Goal: Task Accomplishment & Management: Manage account settings

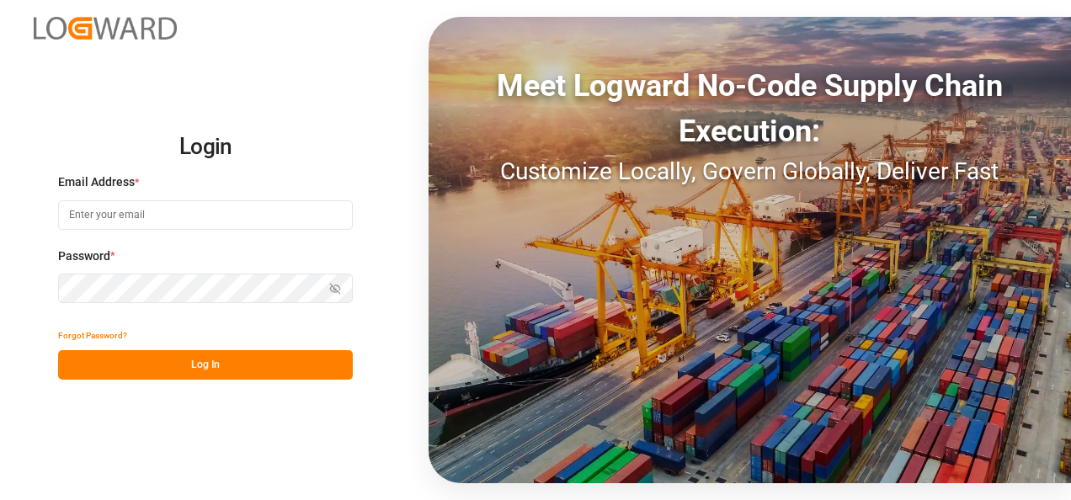
click at [219, 216] on input at bounding box center [205, 214] width 295 height 29
type input "[PERSON_NAME][EMAIL_ADDRESS][PERSON_NAME][DOMAIN_NAME]"
click at [291, 371] on button "Log In" at bounding box center [205, 364] width 295 height 29
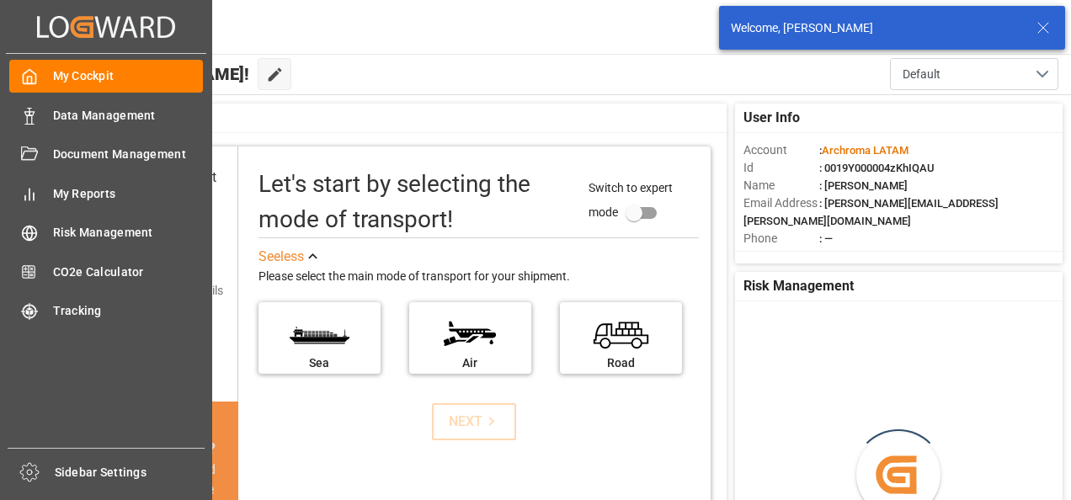
click at [39, 113] on div "Data Management Data Management" at bounding box center [106, 114] width 194 height 33
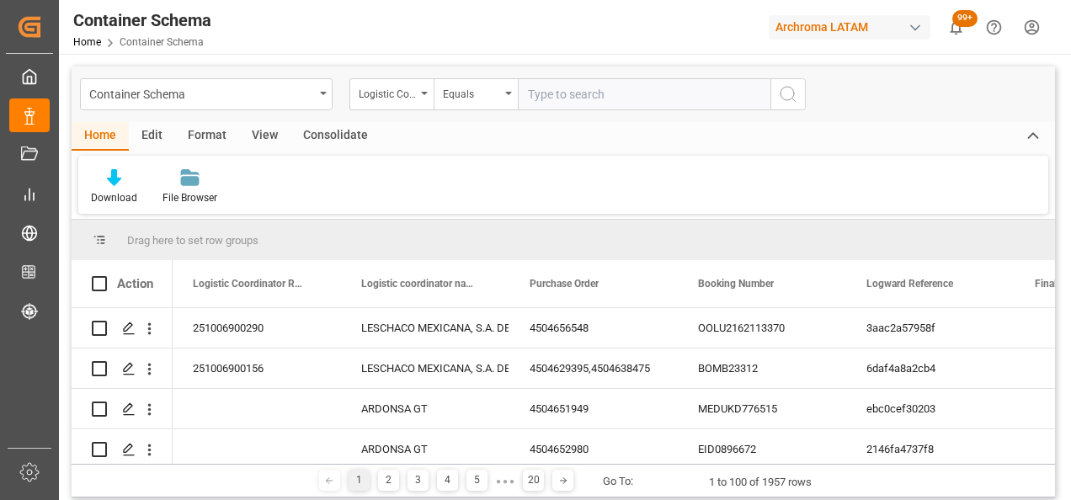
click at [306, 95] on div "Container Schema" at bounding box center [201, 93] width 225 height 21
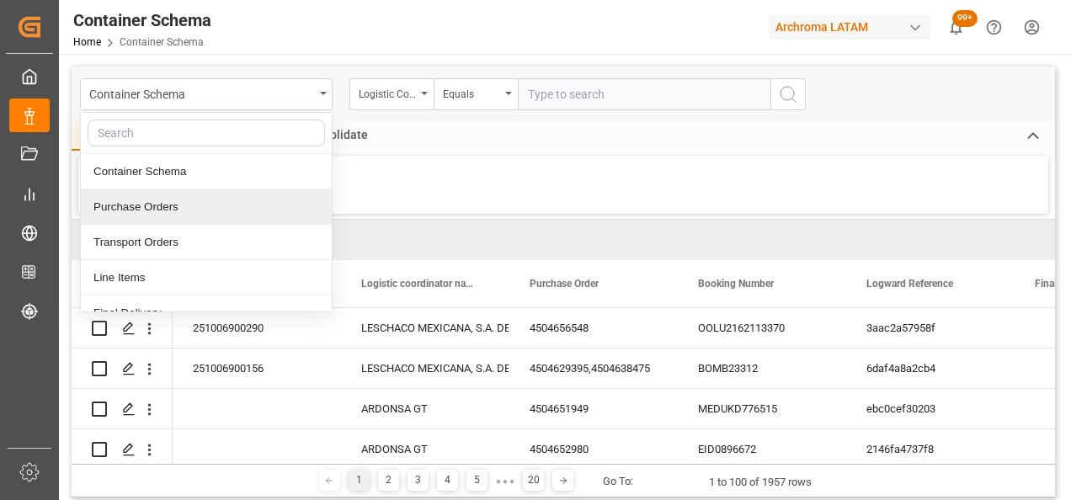
click at [138, 203] on div "Purchase Orders" at bounding box center [206, 206] width 251 height 35
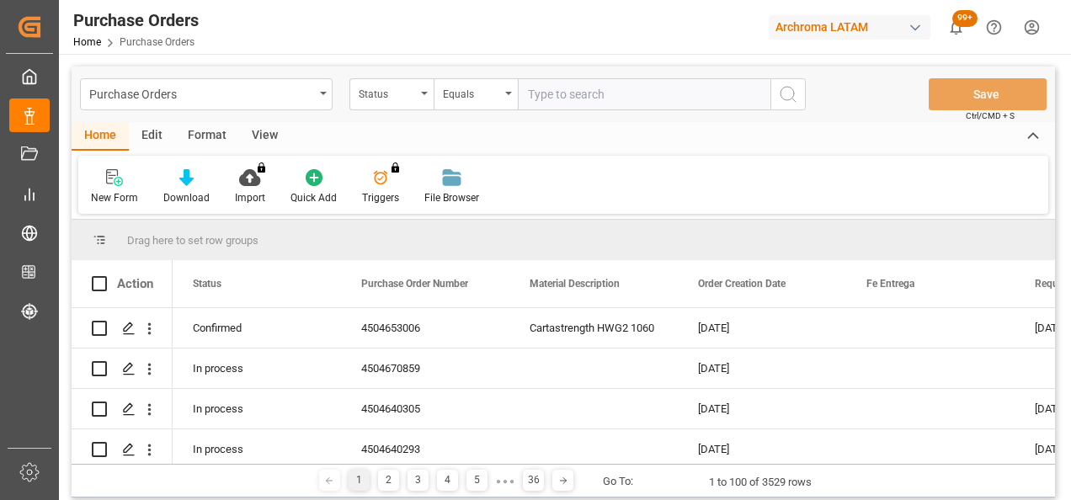
click at [417, 94] on div "Status" at bounding box center [391, 94] width 84 height 32
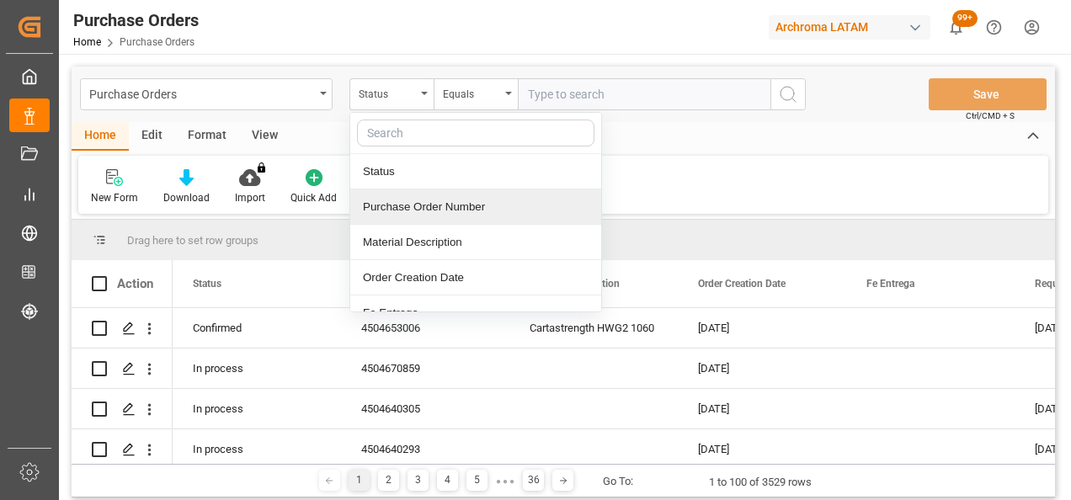
click at [404, 195] on div "Purchase Order Number" at bounding box center [475, 206] width 251 height 35
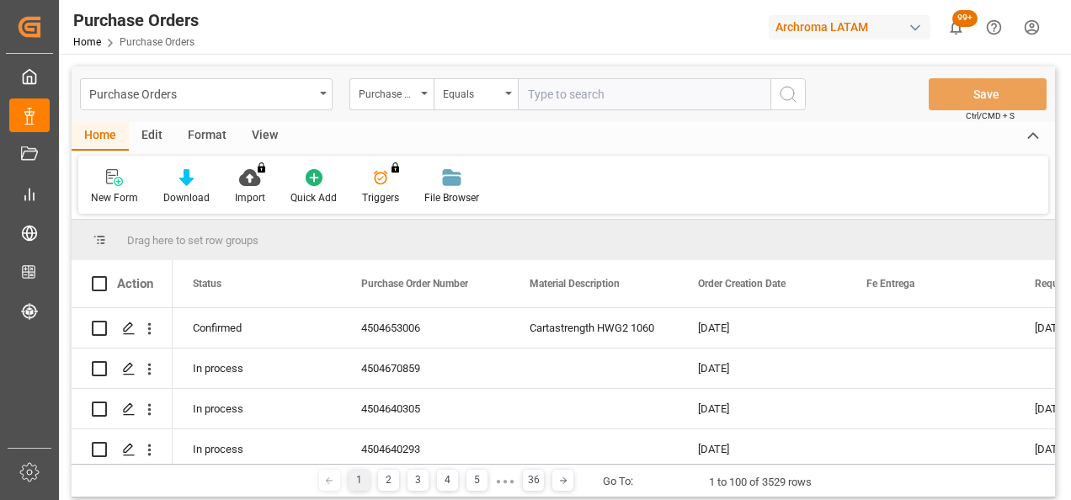
click at [593, 95] on input "text" at bounding box center [644, 94] width 253 height 32
paste input "4504649459"
type input "4504649459"
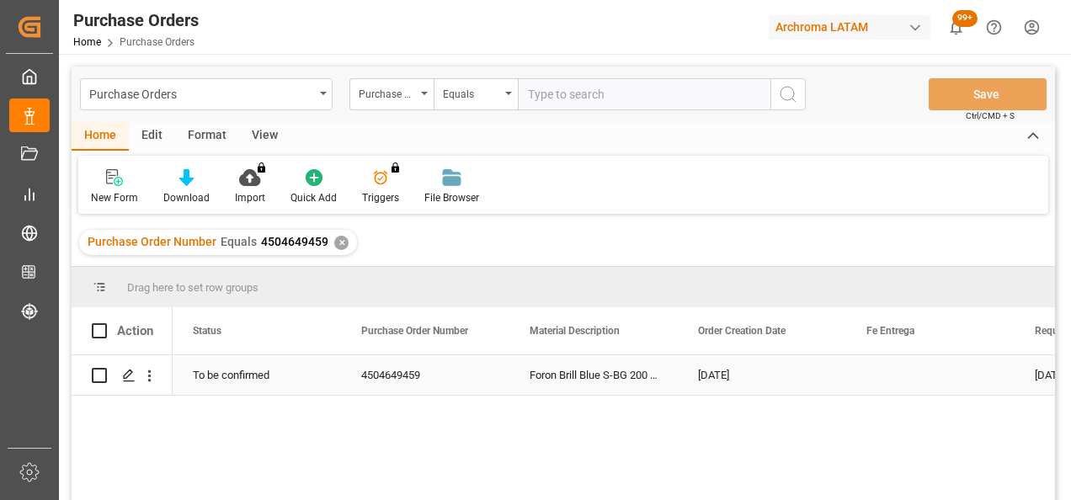
click at [130, 377] on icon "Press SPACE to select this row." at bounding box center [128, 375] width 13 height 13
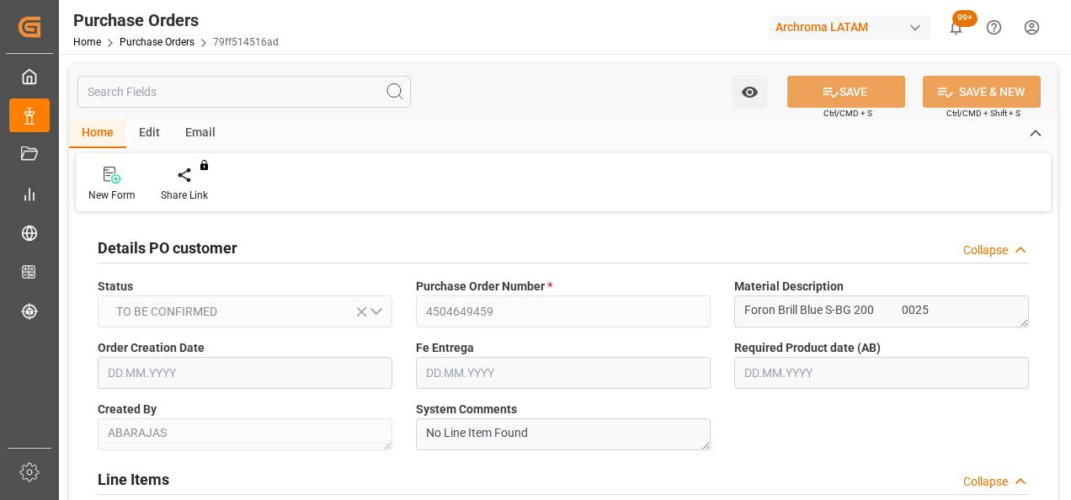
type input "[DATE]"
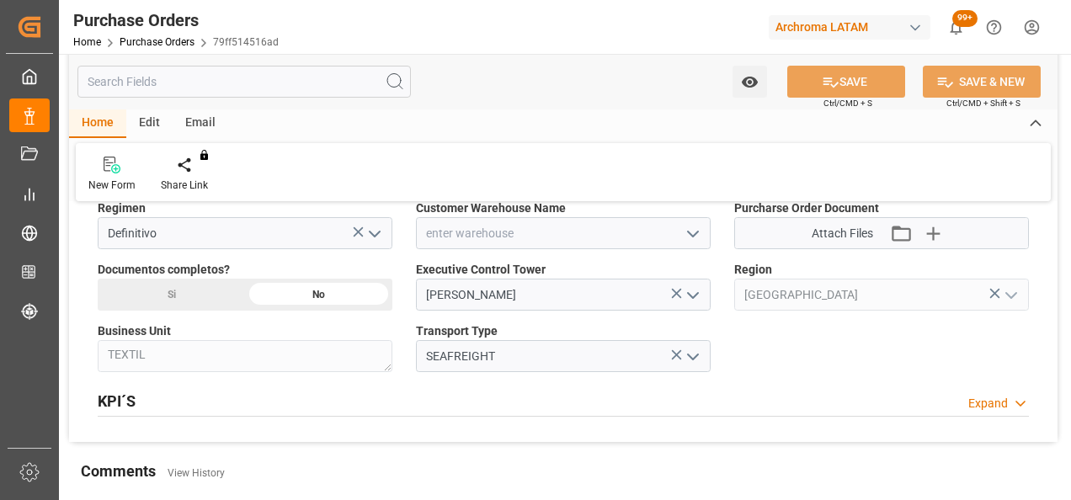
scroll to position [1094, 0]
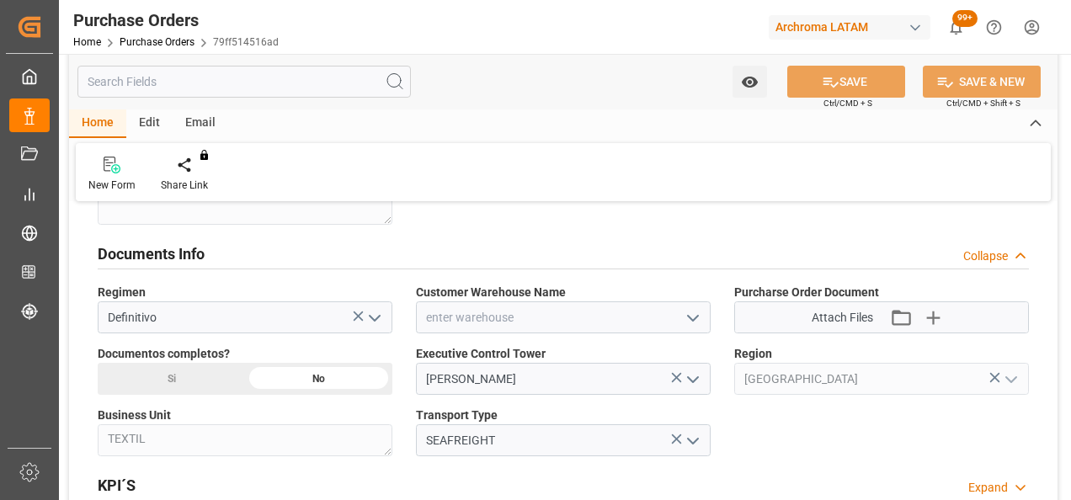
click at [694, 311] on icon "open menu" at bounding box center [693, 318] width 20 height 20
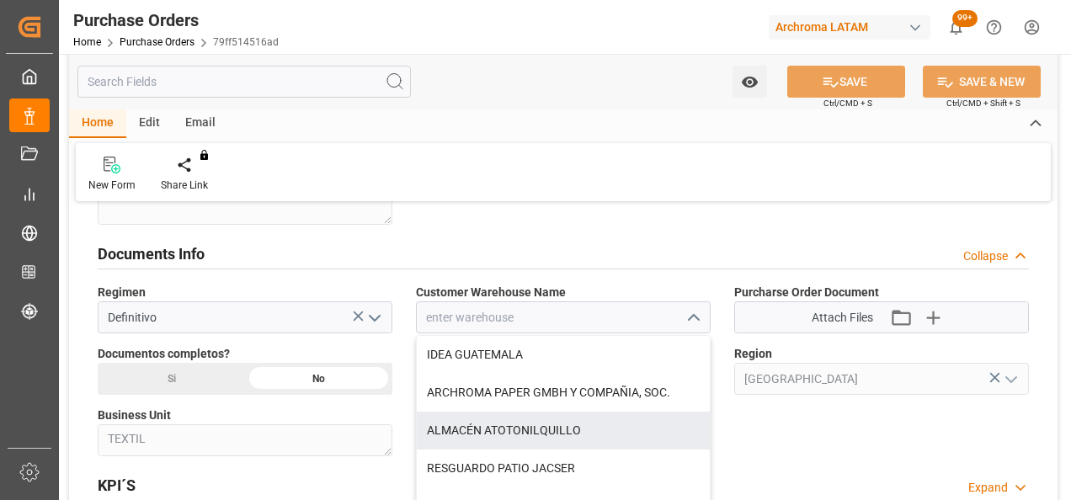
click at [556, 425] on div "ALMACÉN ATOTONILQUILLO" at bounding box center [563, 431] width 293 height 38
type input "ALMACÉN ATOTONILQUILLO"
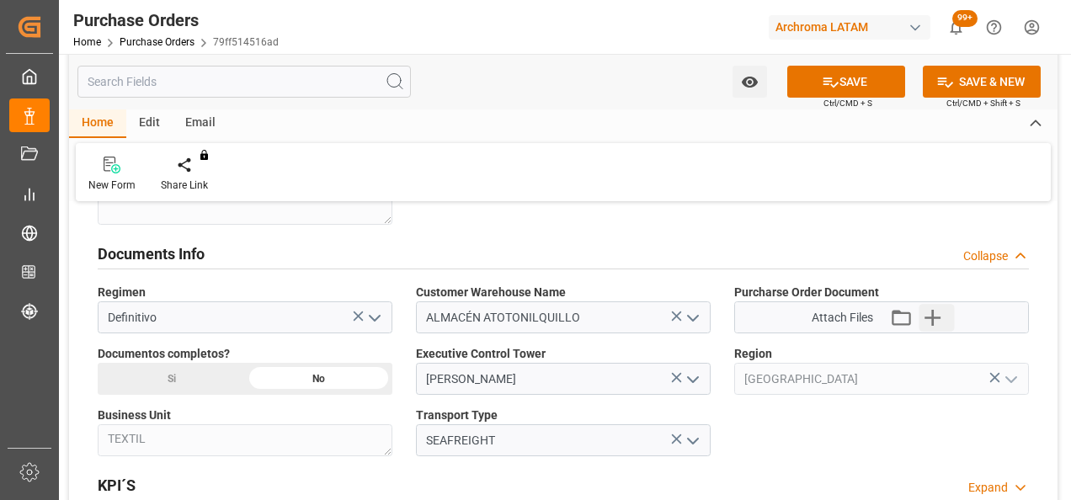
click at [938, 317] on icon "button" at bounding box center [932, 317] width 27 height 27
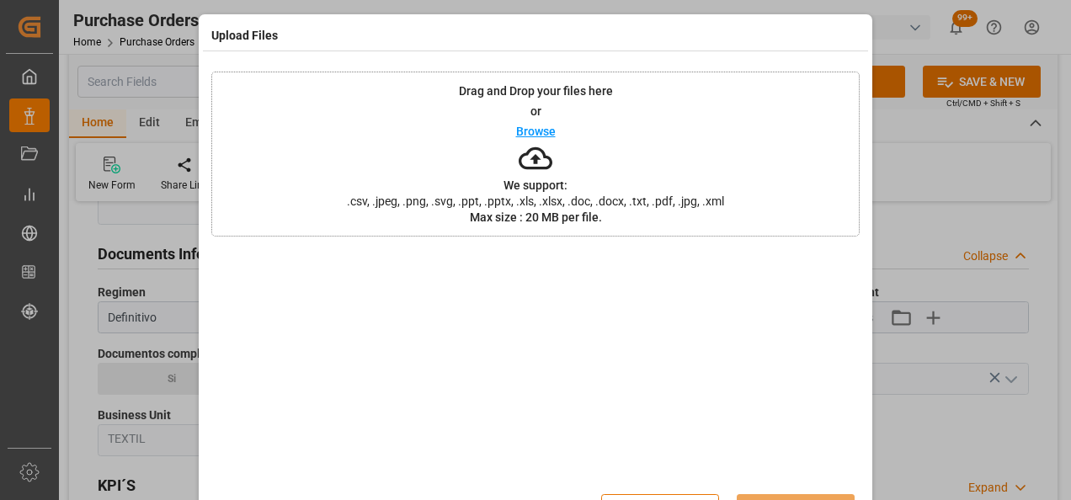
click at [423, 171] on div "Drag and Drop your files here or Browse We support: .csv, .jpeg, .png, .svg, .p…" at bounding box center [535, 154] width 648 height 165
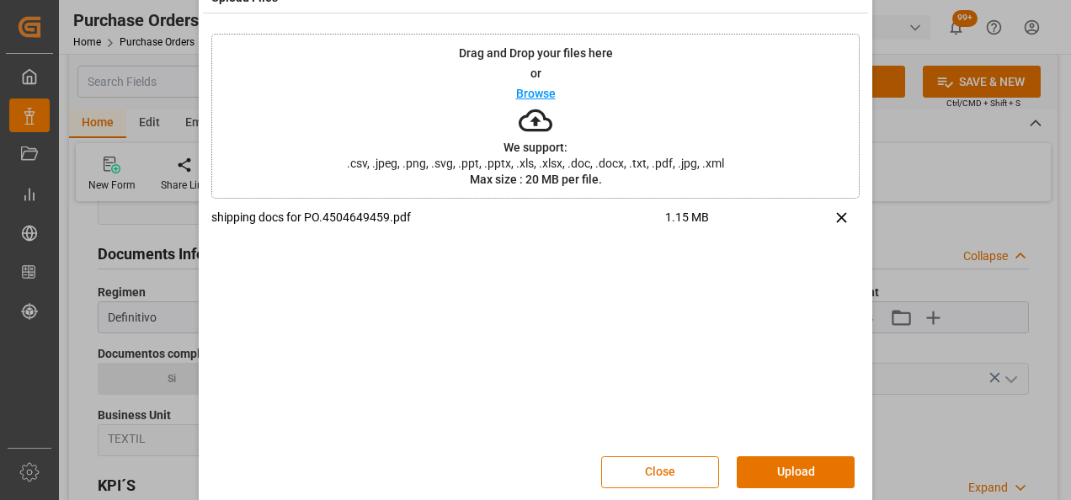
scroll to position [55, 0]
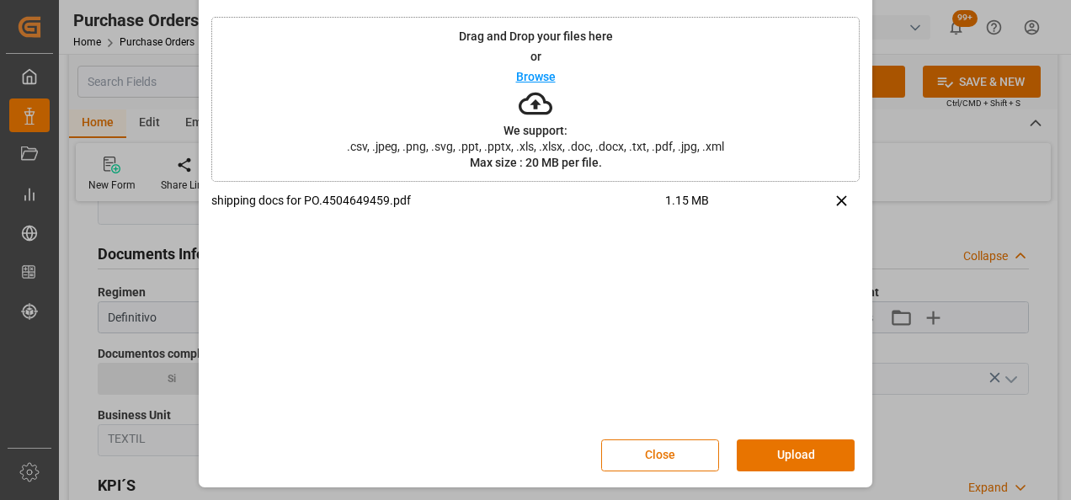
click at [786, 442] on button "Upload" at bounding box center [796, 455] width 118 height 32
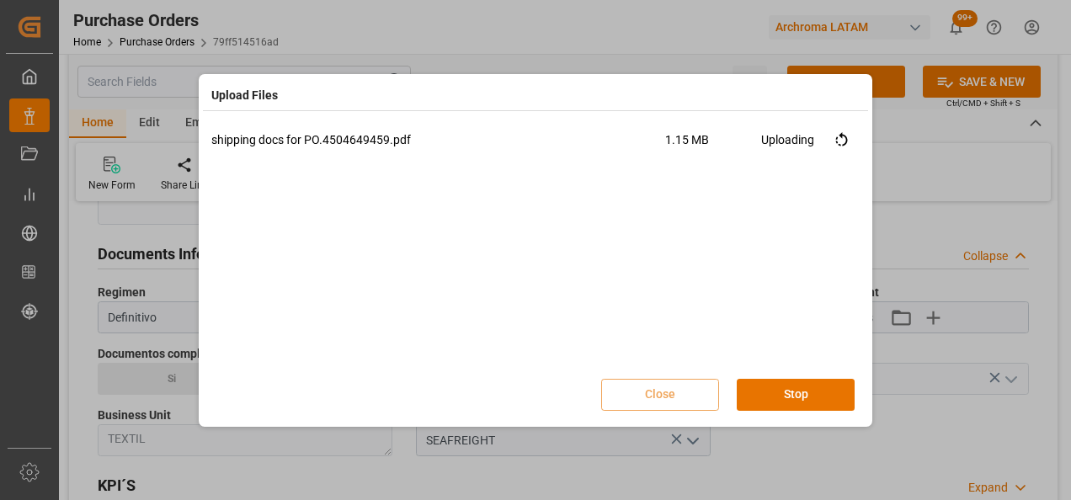
scroll to position [0, 0]
click at [808, 397] on button "Done" at bounding box center [796, 395] width 118 height 32
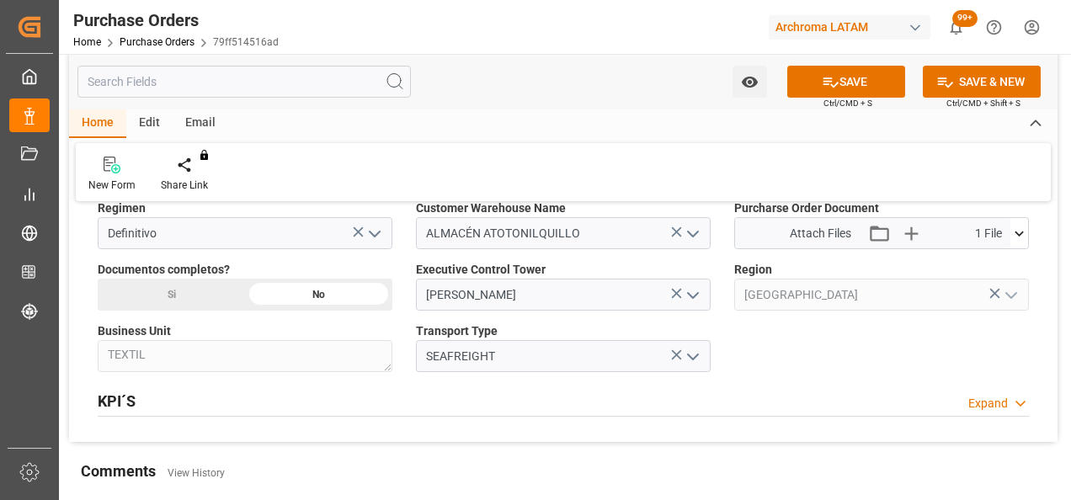
click at [198, 290] on div "Si" at bounding box center [171, 295] width 147 height 32
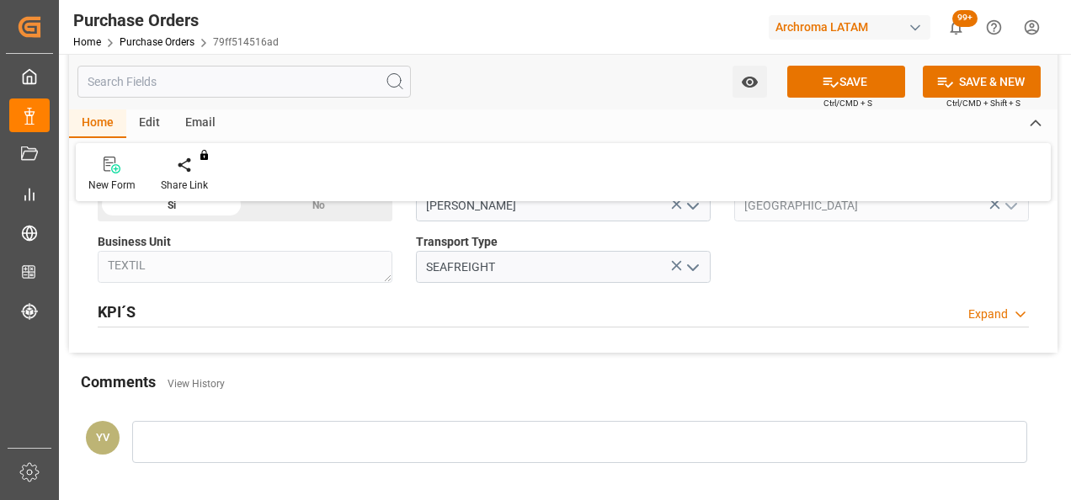
scroll to position [1347, 0]
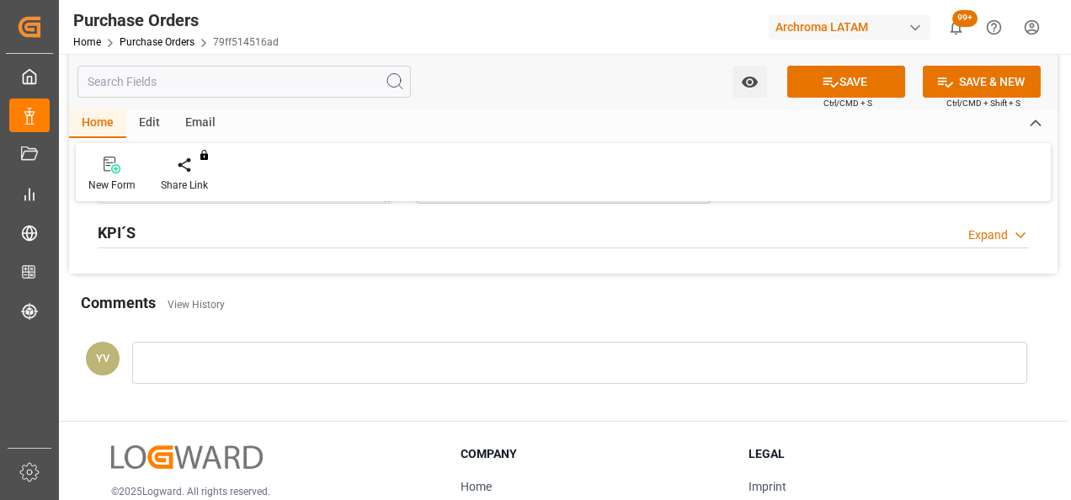
click at [282, 370] on div at bounding box center [579, 363] width 895 height 42
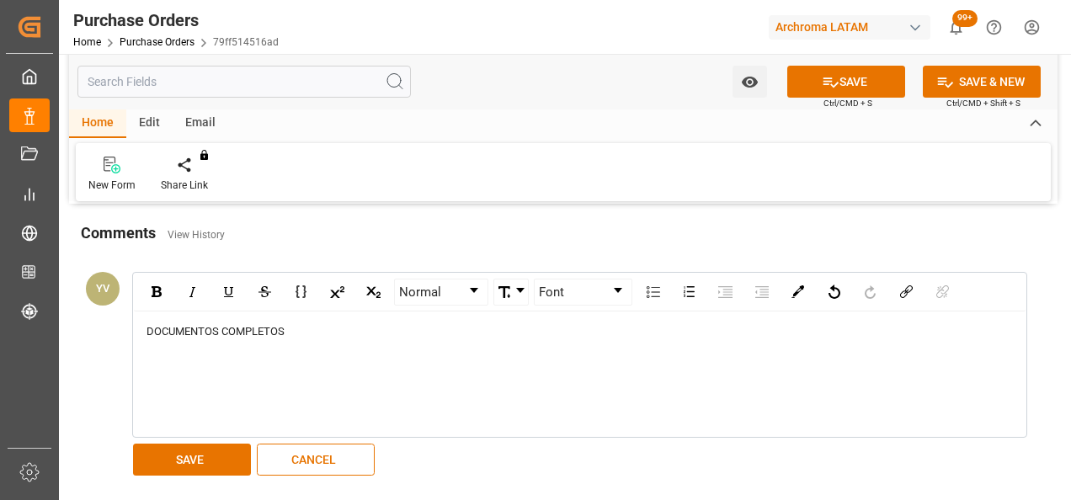
scroll to position [1515, 0]
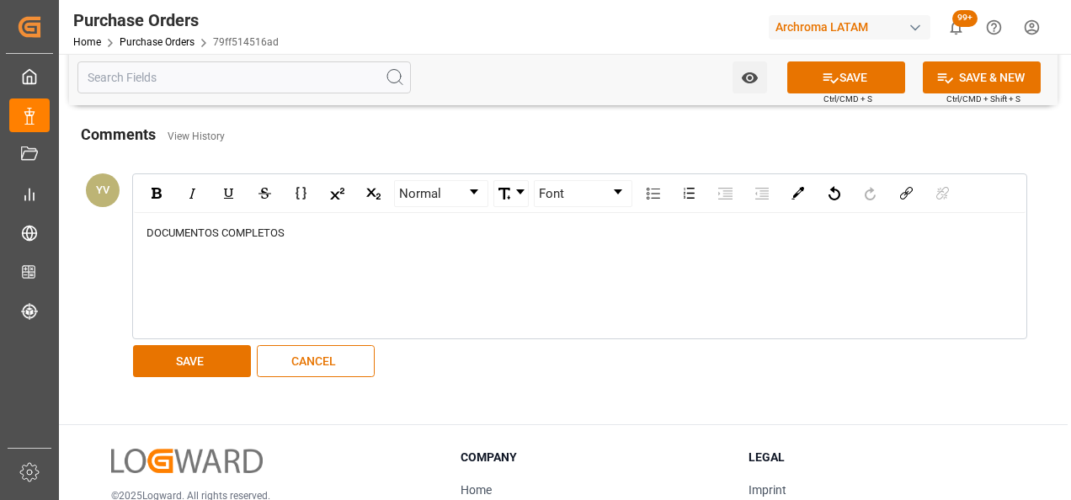
click at [220, 353] on button "SAVE" at bounding box center [192, 361] width 118 height 32
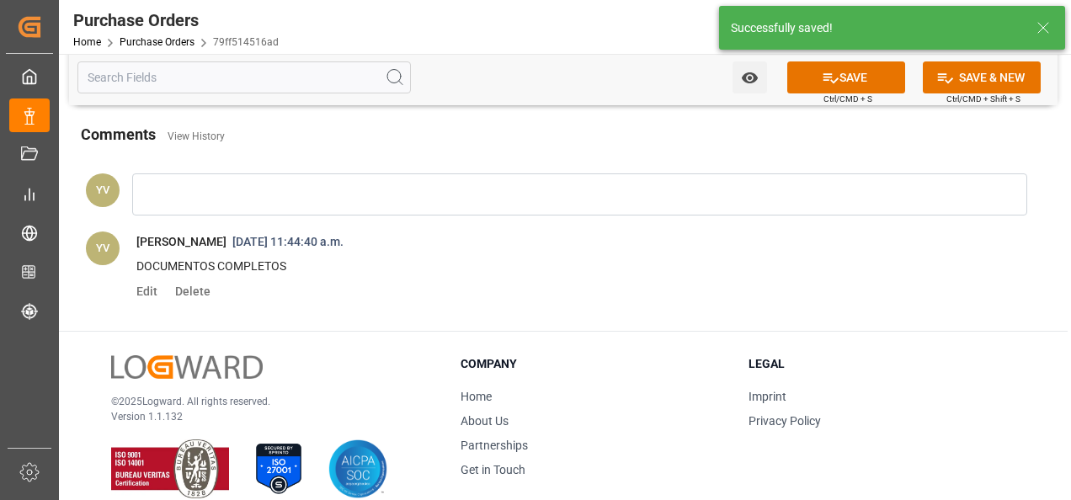
click at [748, 72] on icon "open menu" at bounding box center [750, 78] width 18 height 18
click at [698, 106] on span "Start Watching" at bounding box center [679, 115] width 153 height 18
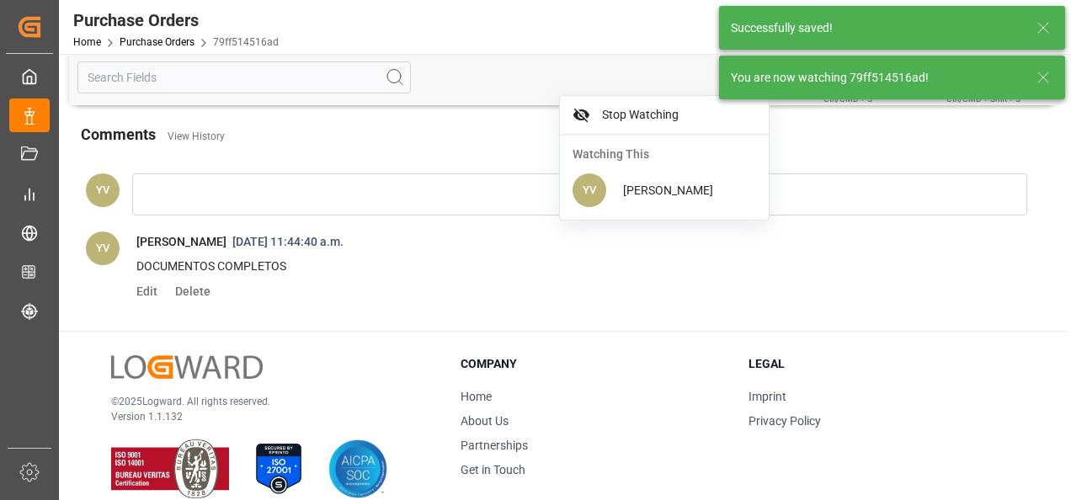
click at [1035, 75] on icon at bounding box center [1043, 77] width 20 height 20
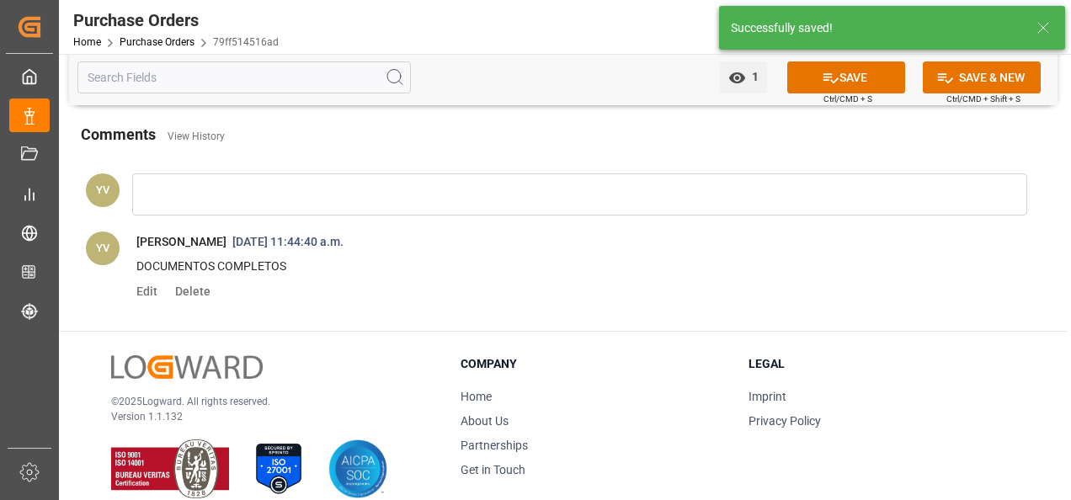
click at [871, 78] on button "SAVE" at bounding box center [846, 77] width 118 height 32
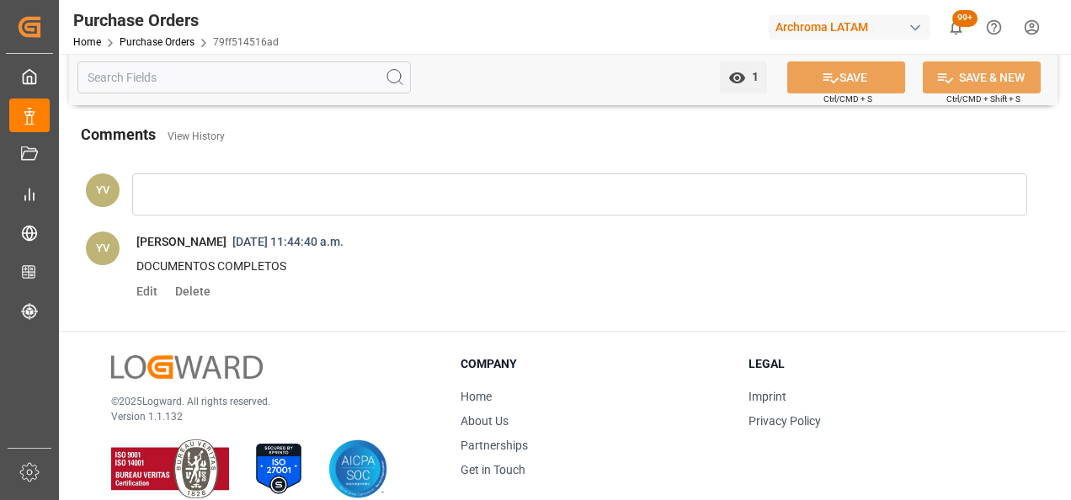
click at [178, 44] on link "Purchase Orders" at bounding box center [157, 42] width 75 height 12
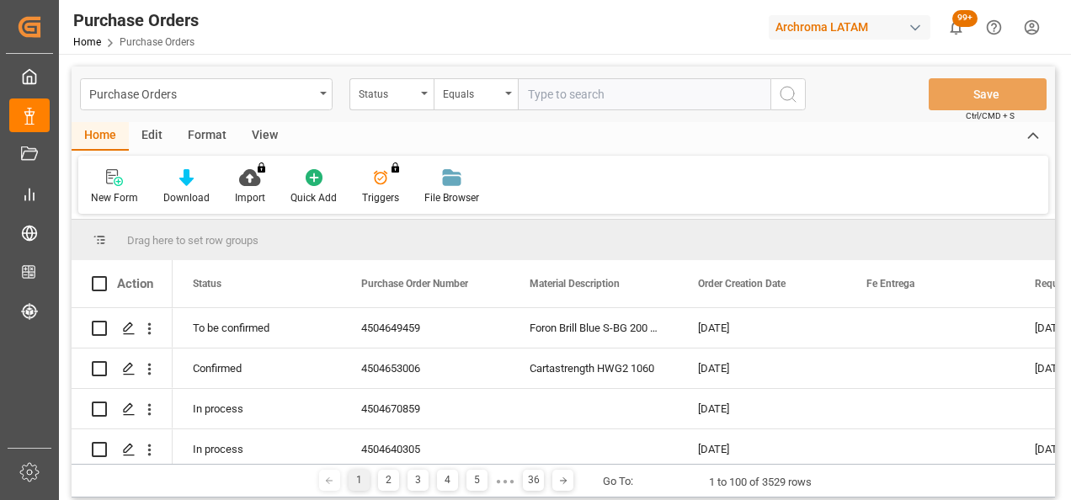
click at [390, 99] on div "Status" at bounding box center [387, 92] width 57 height 19
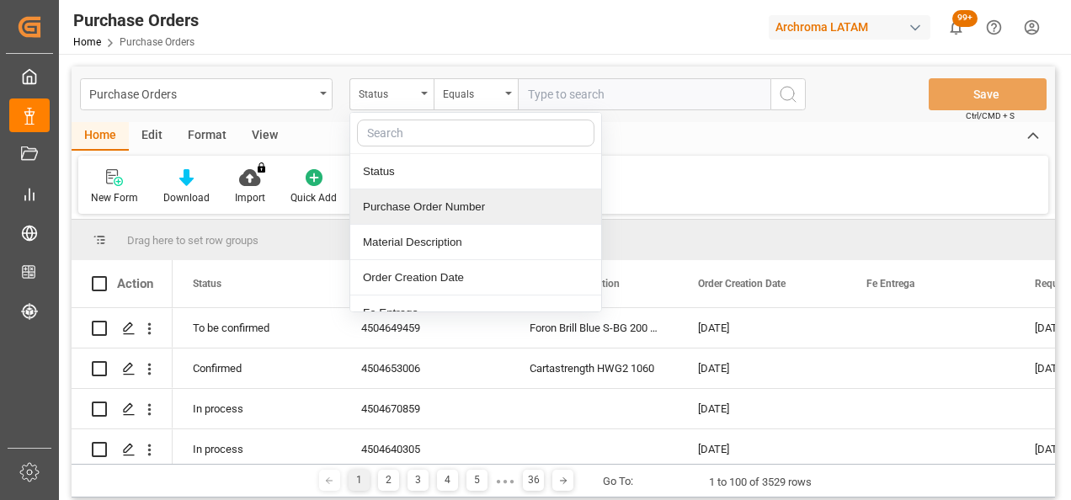
click at [453, 209] on div "Purchase Order Number" at bounding box center [475, 206] width 251 height 35
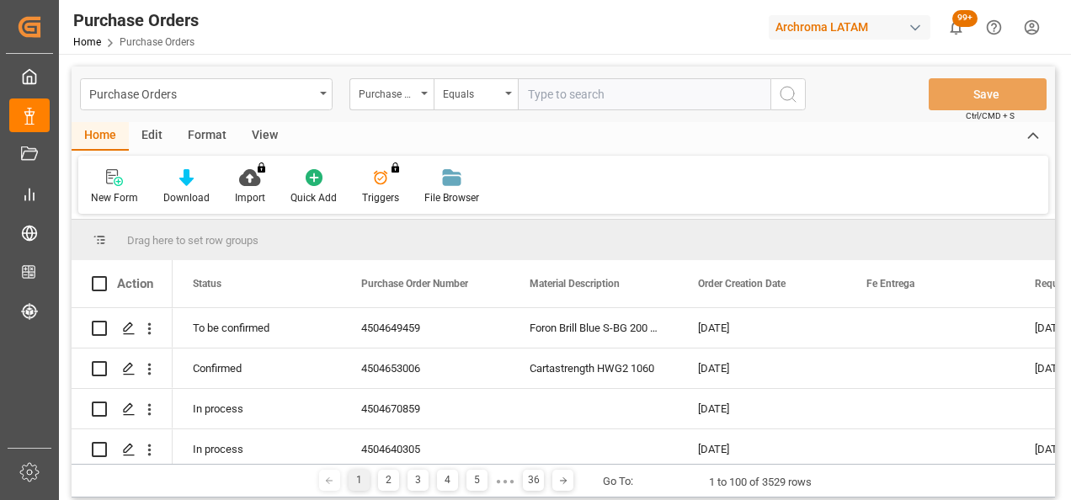
click at [551, 94] on input "text" at bounding box center [644, 94] width 253 height 32
paste input "4504650964"
type input "4504650964"
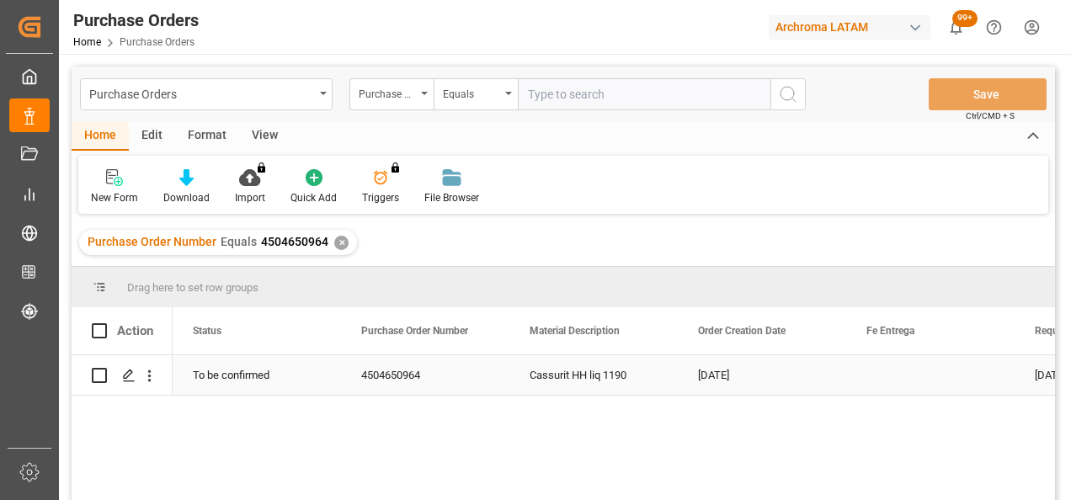
click at [132, 379] on icon "Press SPACE to select this row." at bounding box center [128, 375] width 13 height 13
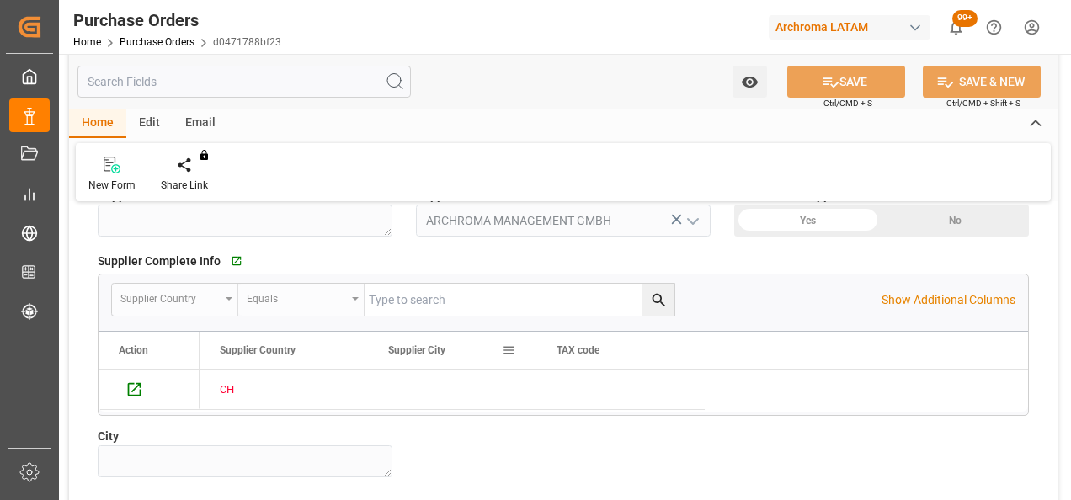
scroll to position [1094, 0]
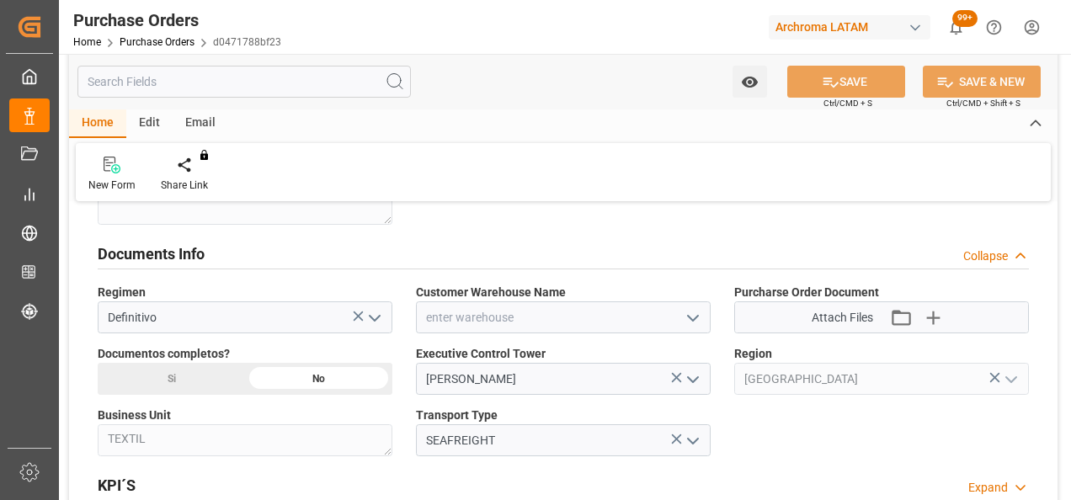
click at [694, 318] on icon "open menu" at bounding box center [693, 318] width 20 height 20
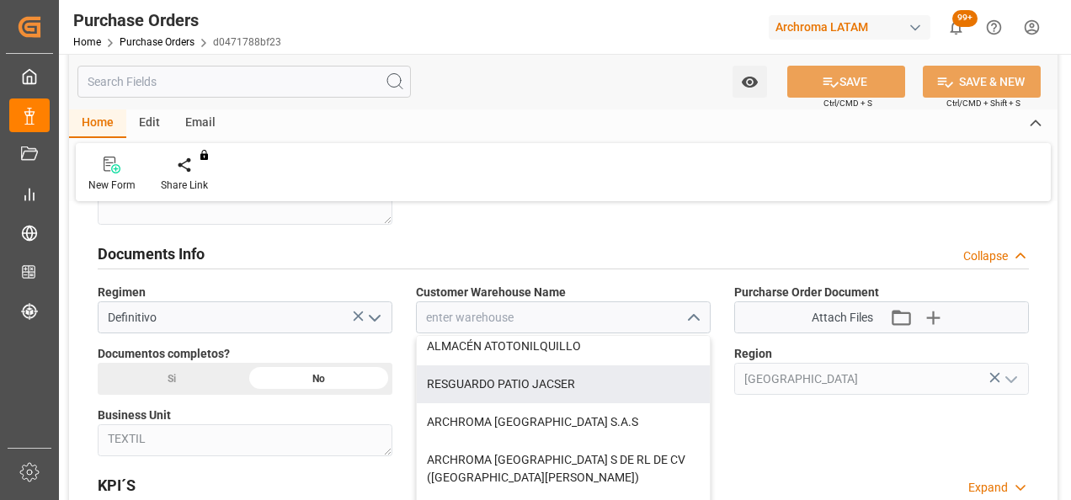
scroll to position [168, 0]
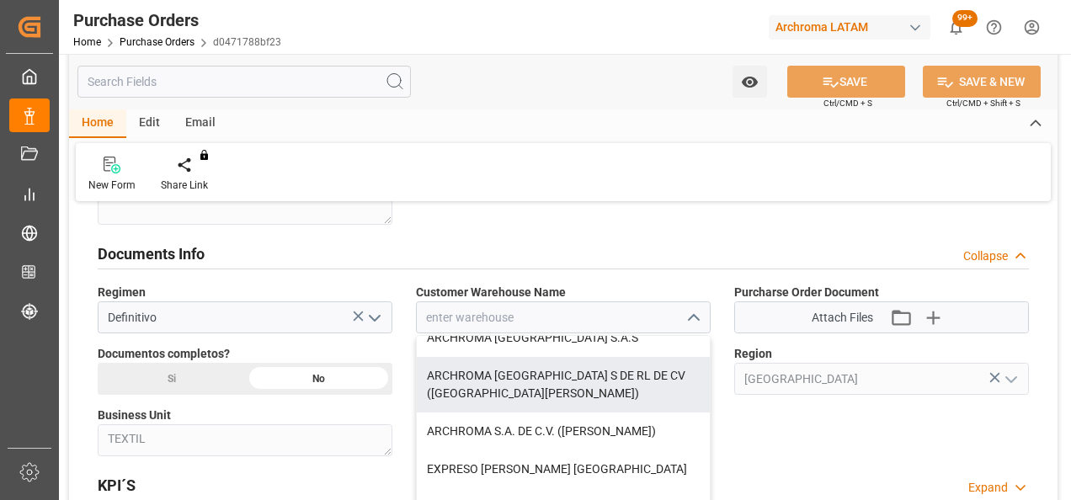
click at [624, 380] on div "ARCHROMA [GEOGRAPHIC_DATA] S DE RL DE CV ([GEOGRAPHIC_DATA][PERSON_NAME])" at bounding box center [563, 385] width 293 height 56
type input "ARCHROMA [GEOGRAPHIC_DATA] S DE RL DE CV ([GEOGRAPHIC_DATA][PERSON_NAME])"
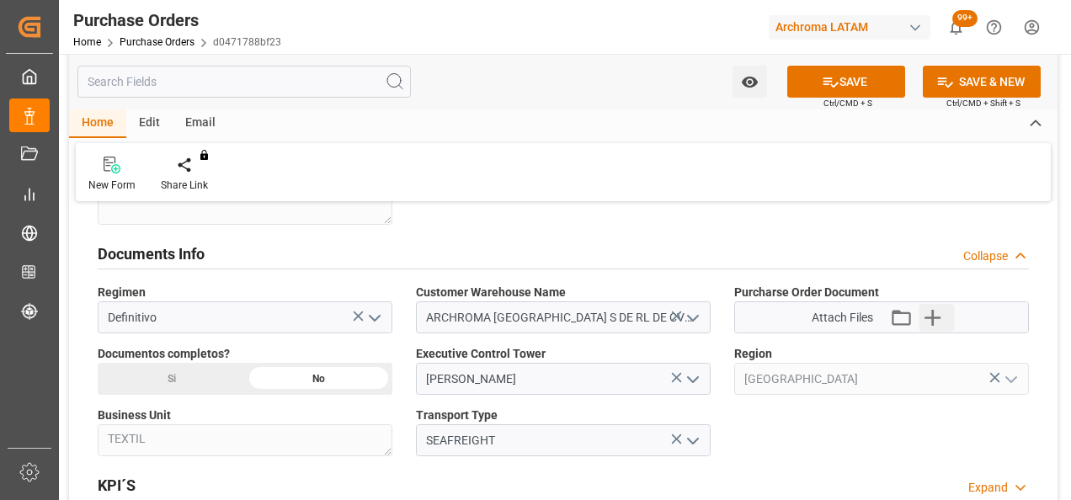
click at [934, 310] on icon "button" at bounding box center [932, 318] width 16 height 16
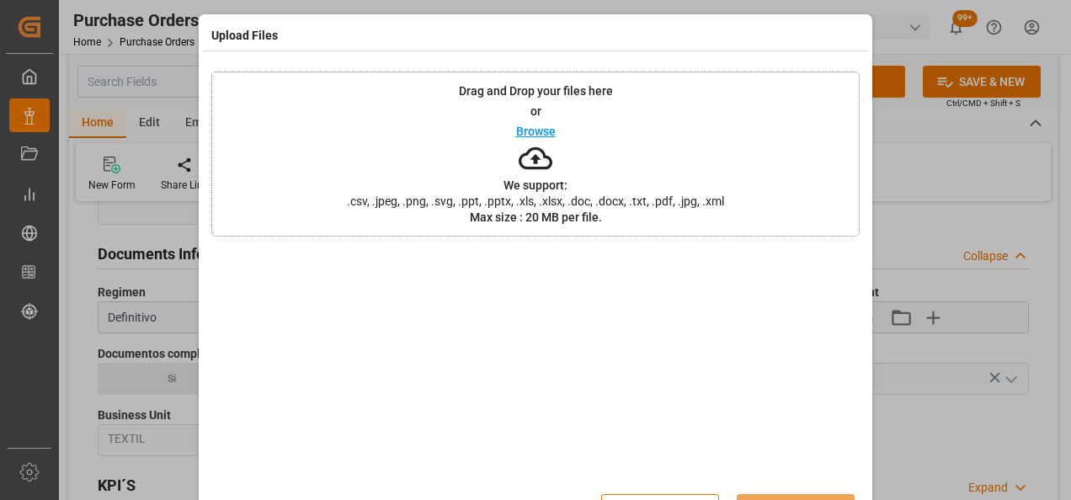
click at [438, 170] on div "Drag and Drop your files here or Browse We support: .csv, .jpeg, .png, .svg, .p…" at bounding box center [535, 154] width 648 height 165
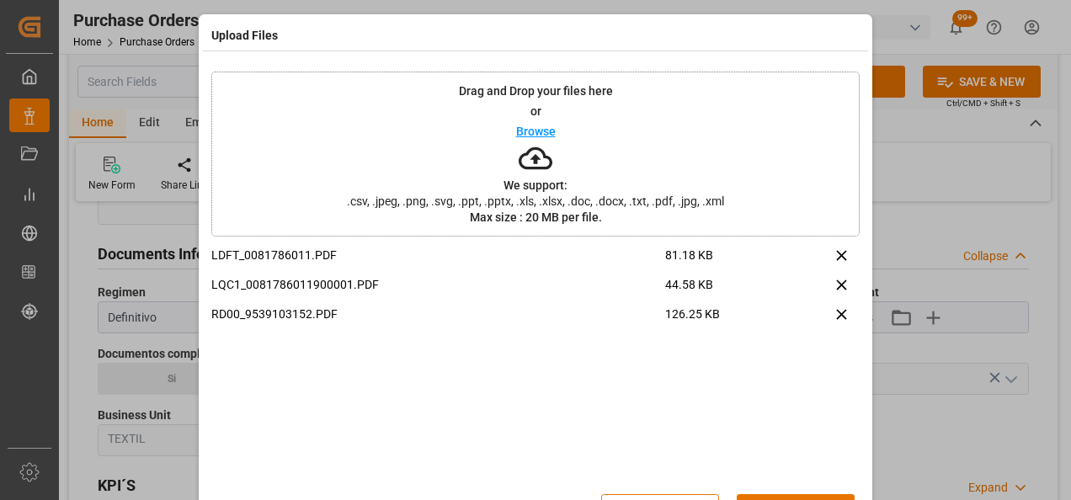
scroll to position [55, 0]
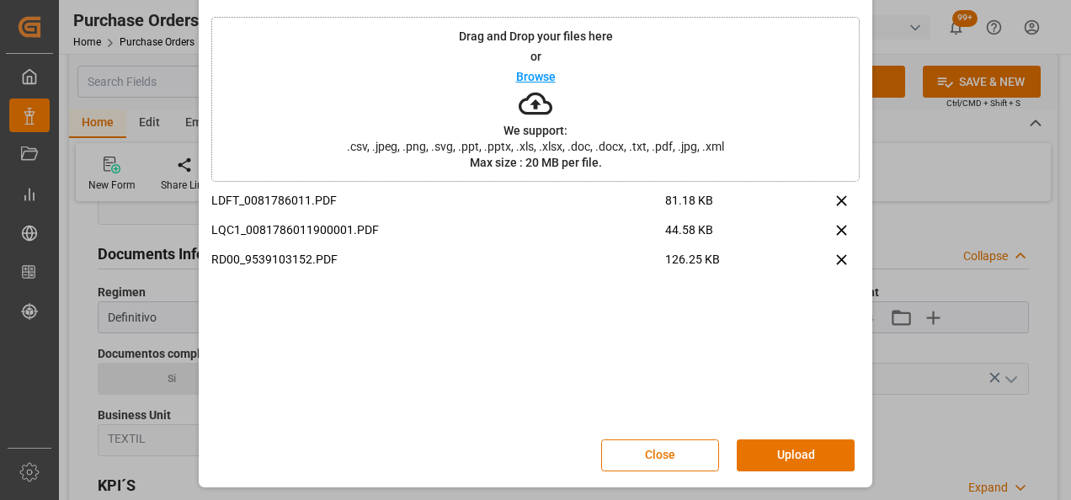
click at [791, 451] on button "Upload" at bounding box center [796, 455] width 118 height 32
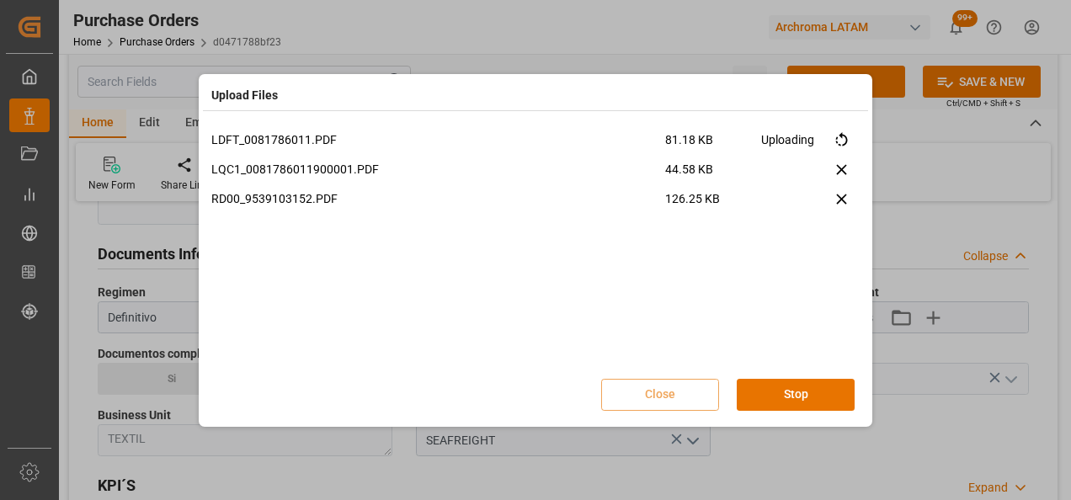
scroll to position [0, 0]
click at [814, 395] on button "Done" at bounding box center [796, 395] width 118 height 32
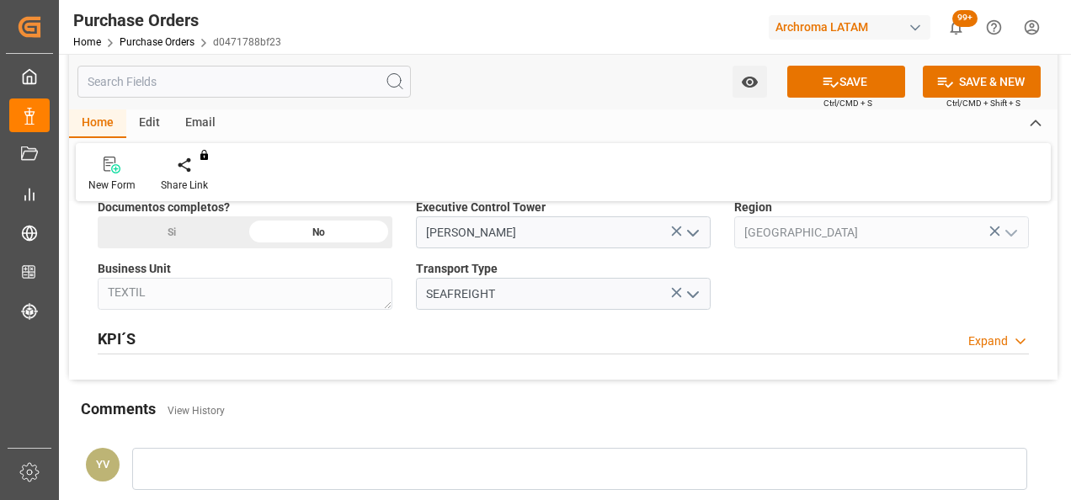
scroll to position [1347, 0]
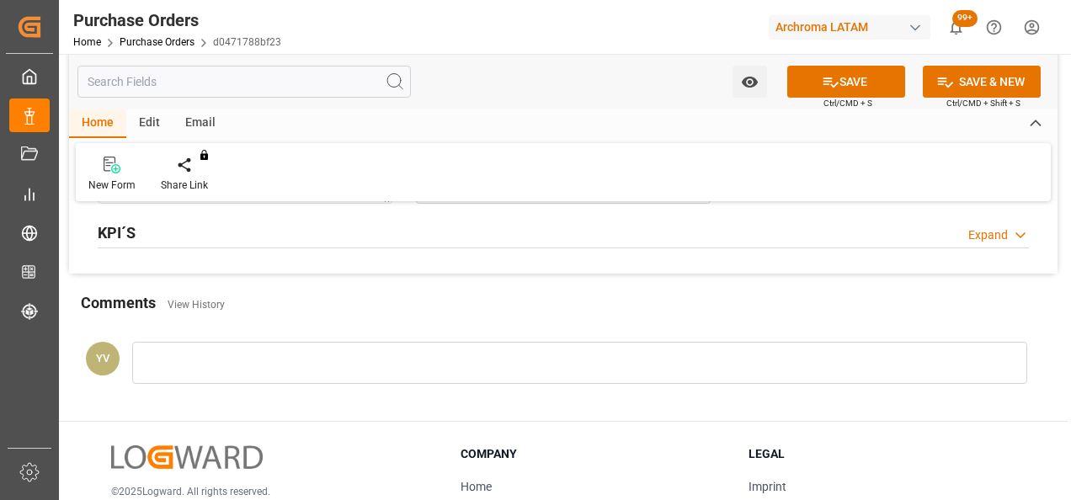
click at [393, 368] on div at bounding box center [579, 363] width 895 height 42
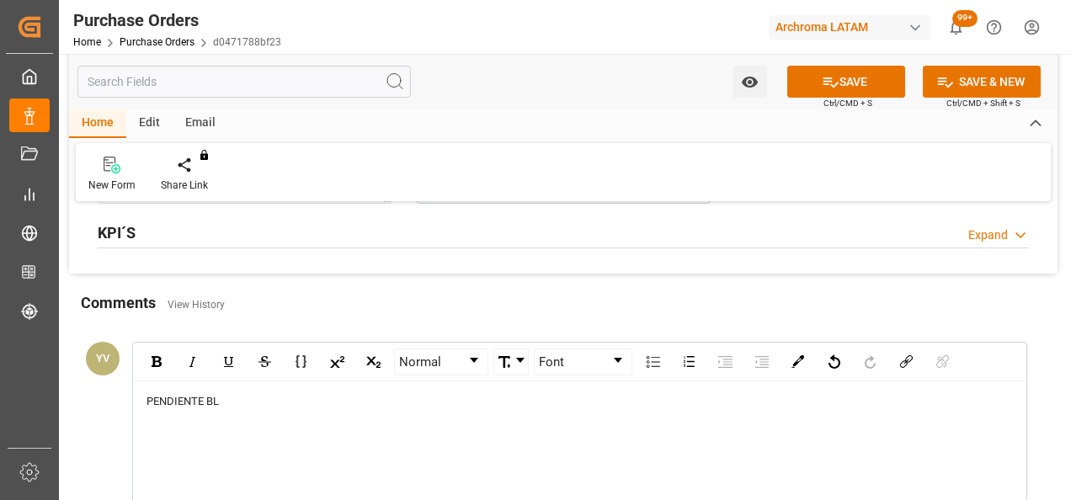
scroll to position [1515, 0]
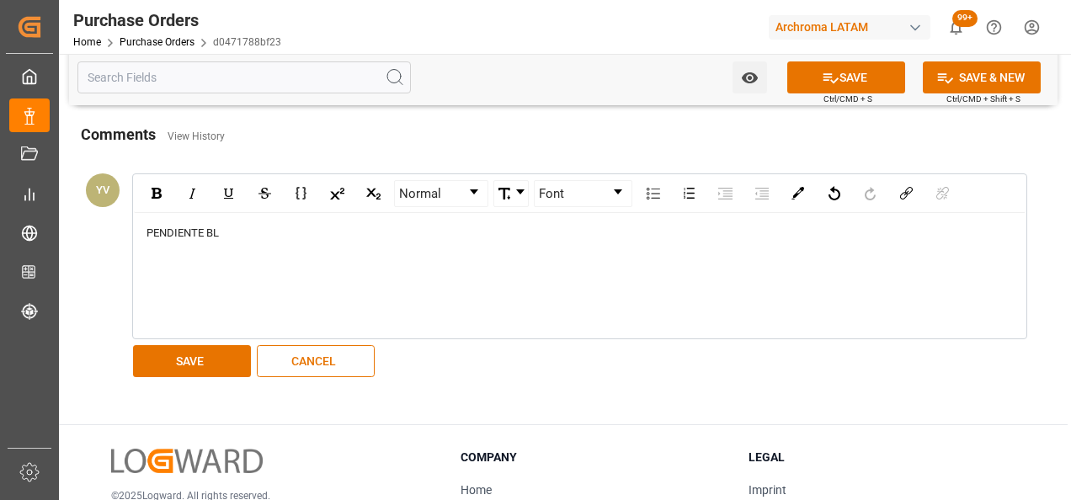
click at [213, 355] on button "SAVE" at bounding box center [192, 361] width 118 height 32
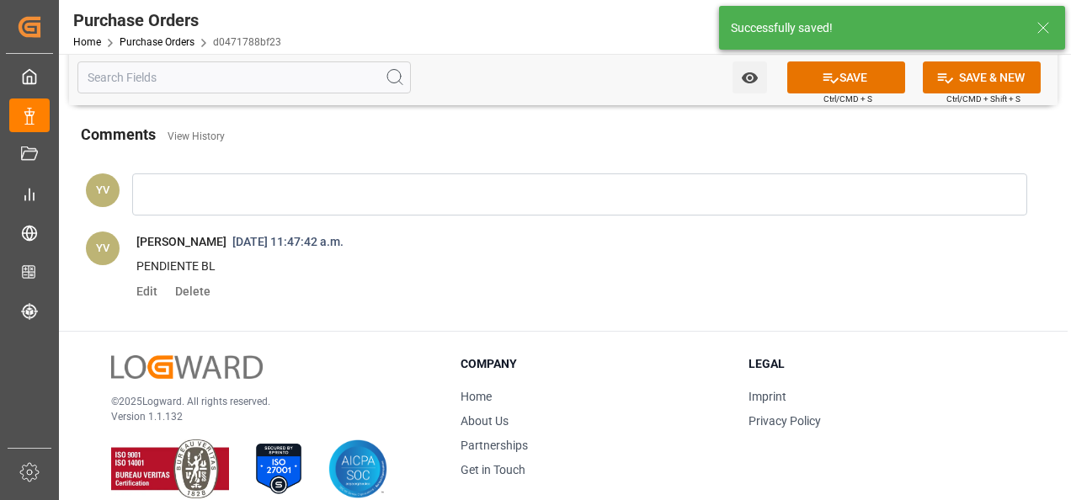
click at [745, 74] on icon "open menu" at bounding box center [749, 77] width 16 height 11
click at [684, 112] on span "Start Watching" at bounding box center [679, 115] width 153 height 18
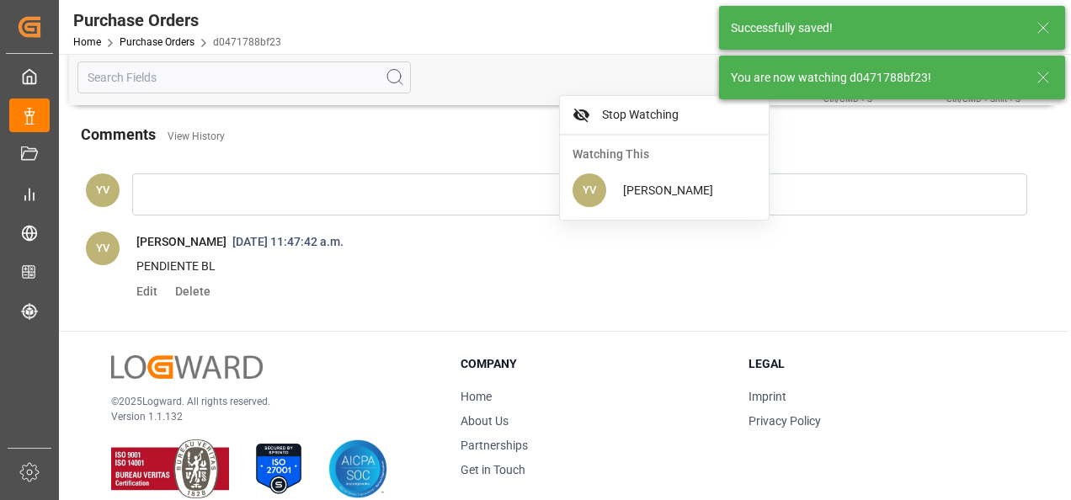
click at [1029, 78] on div "You are now watching d0471788bf23!" at bounding box center [882, 78] width 302 height 18
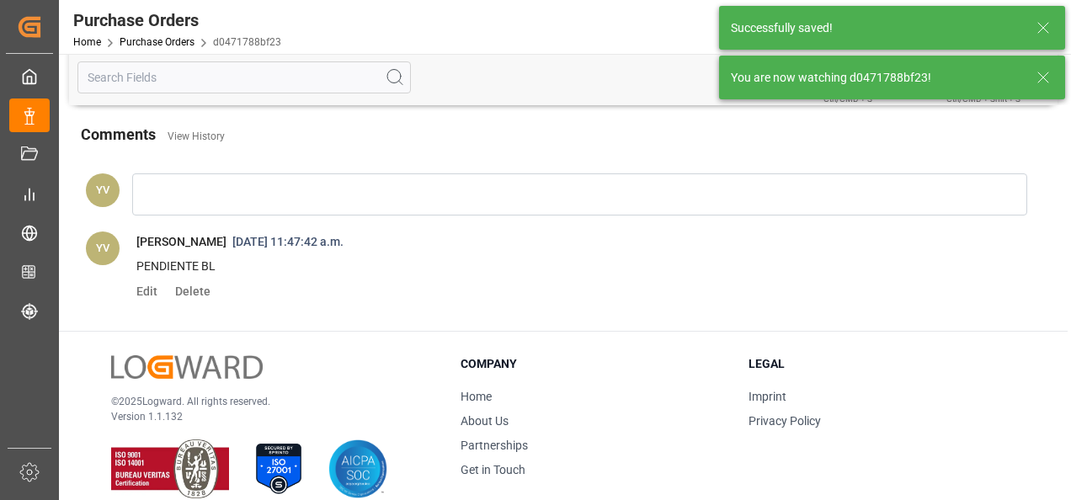
click at [1042, 77] on line at bounding box center [1043, 77] width 10 height 10
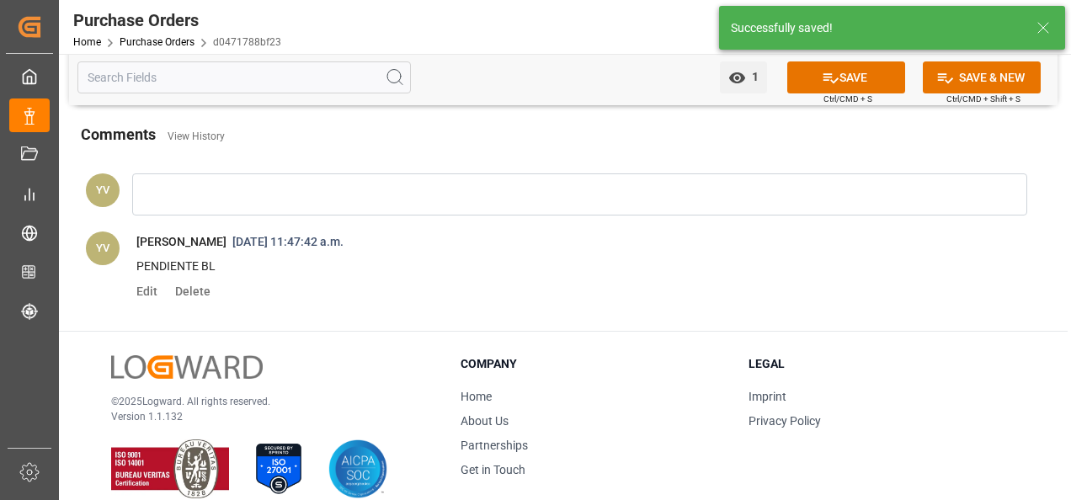
click at [841, 65] on body "Created by potrace 1.15, written by [PERSON_NAME] [DATE]-[DATE] Created by potr…" at bounding box center [535, 250] width 1071 height 500
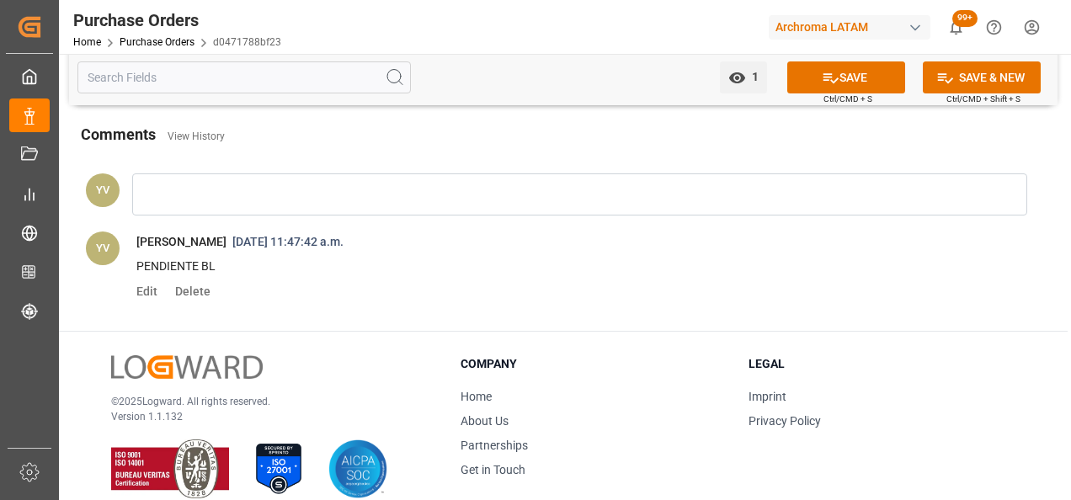
click at [835, 69] on button "SAVE" at bounding box center [846, 77] width 118 height 32
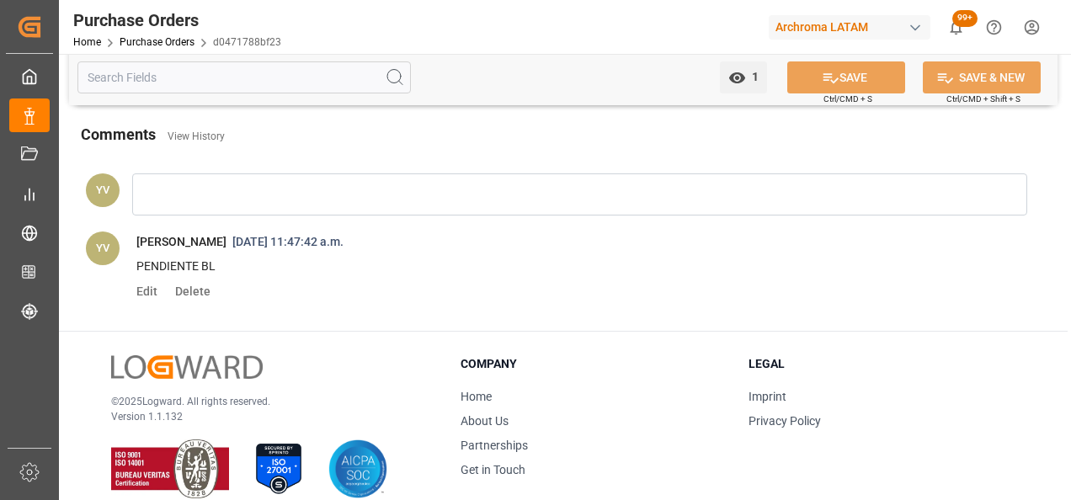
click at [173, 44] on link "Purchase Orders" at bounding box center [157, 42] width 75 height 12
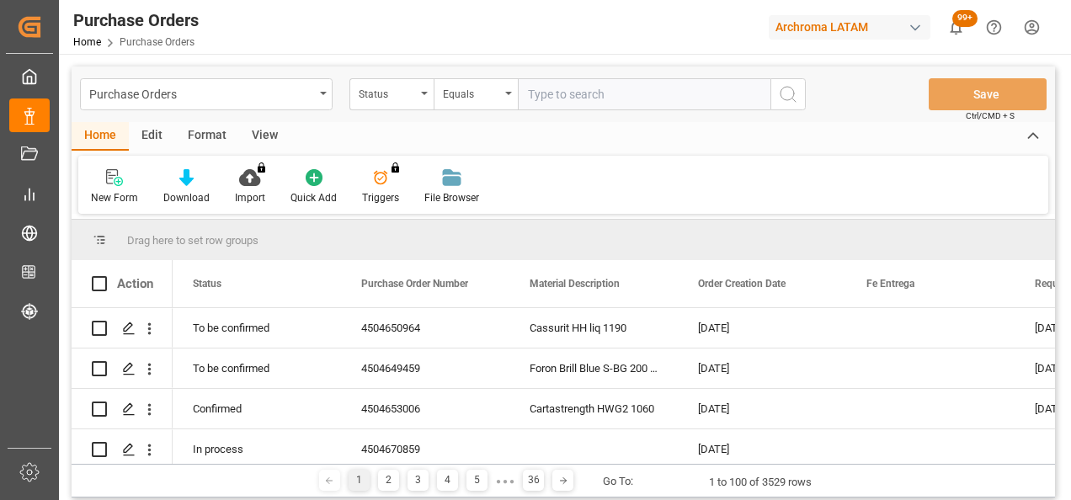
click at [398, 102] on div "Status" at bounding box center [391, 94] width 84 height 32
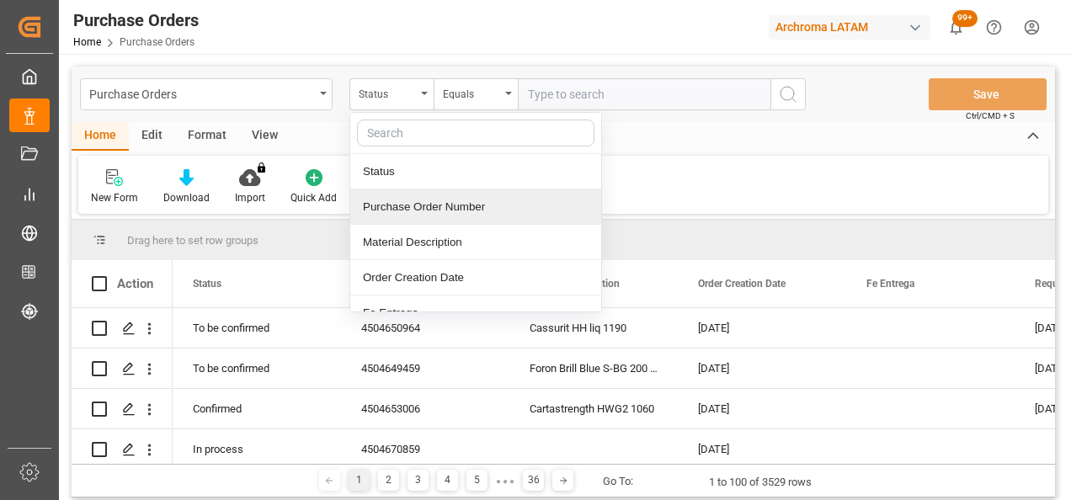
click at [455, 207] on div "Purchase Order Number" at bounding box center [475, 206] width 251 height 35
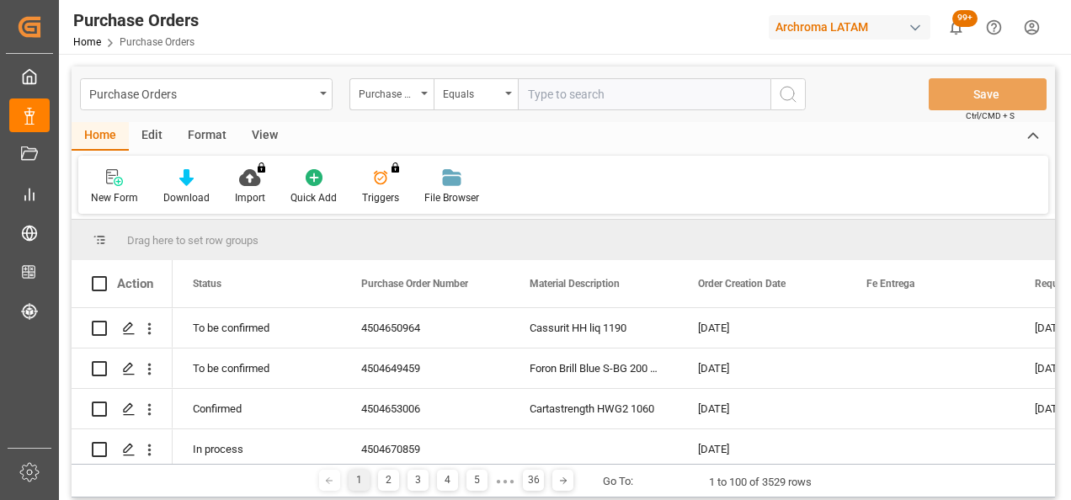
click at [576, 98] on input "text" at bounding box center [644, 94] width 253 height 32
paste input "4504653886"
type input "4504653886"
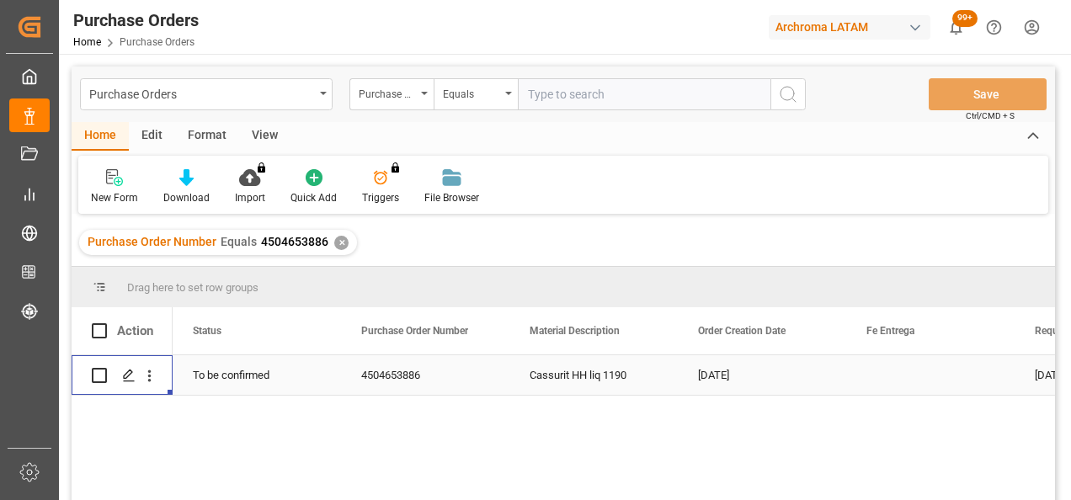
click at [130, 378] on icon "Press SPACE to select this row." at bounding box center [128, 375] width 13 height 13
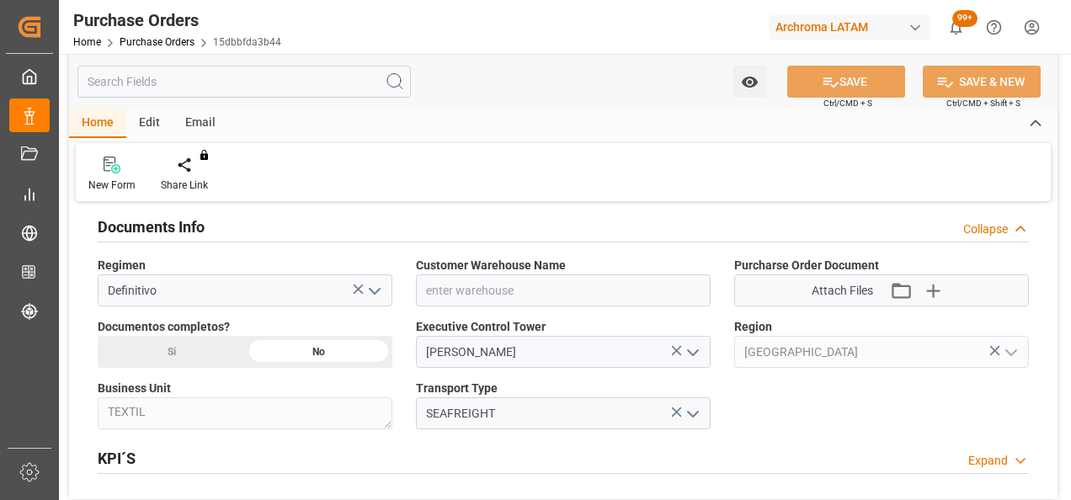
scroll to position [1179, 0]
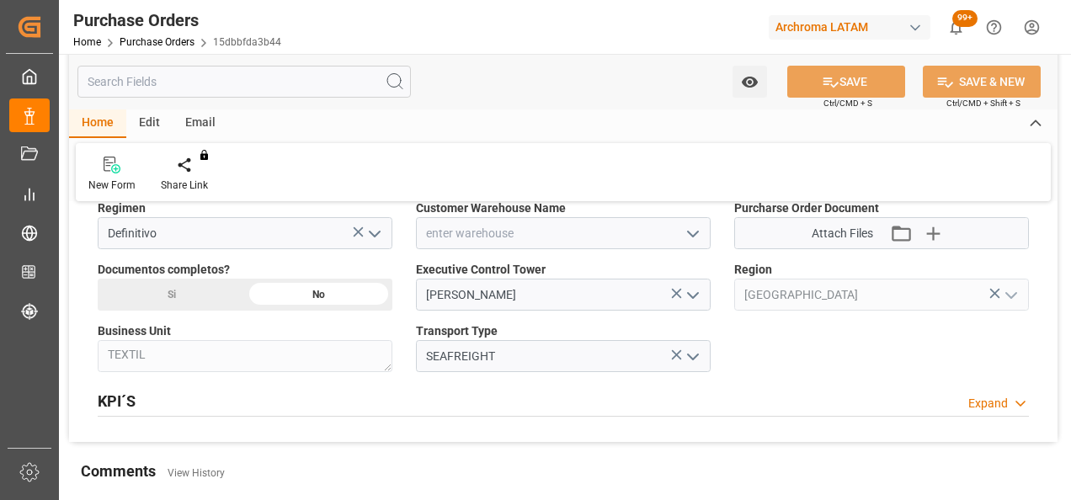
click at [687, 231] on icon "open menu" at bounding box center [693, 234] width 20 height 20
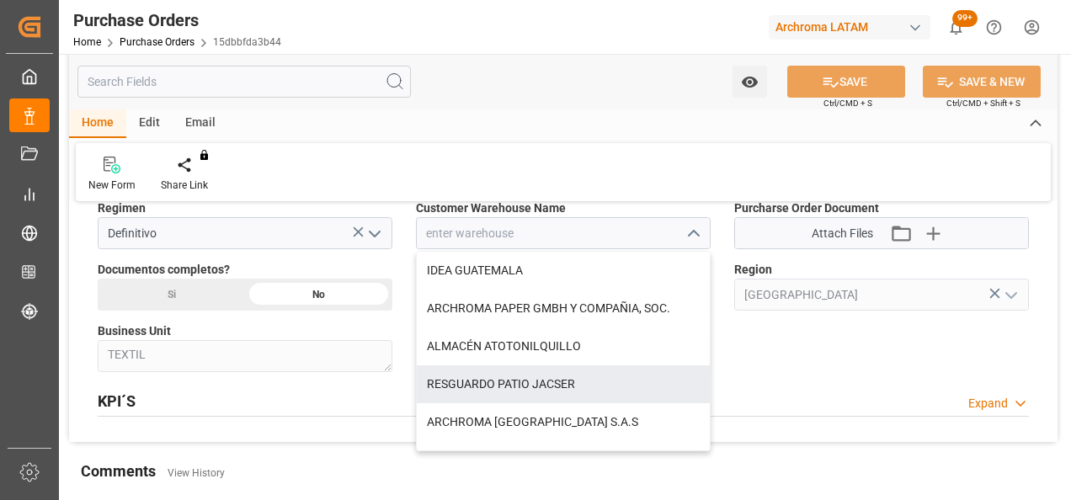
scroll to position [168, 0]
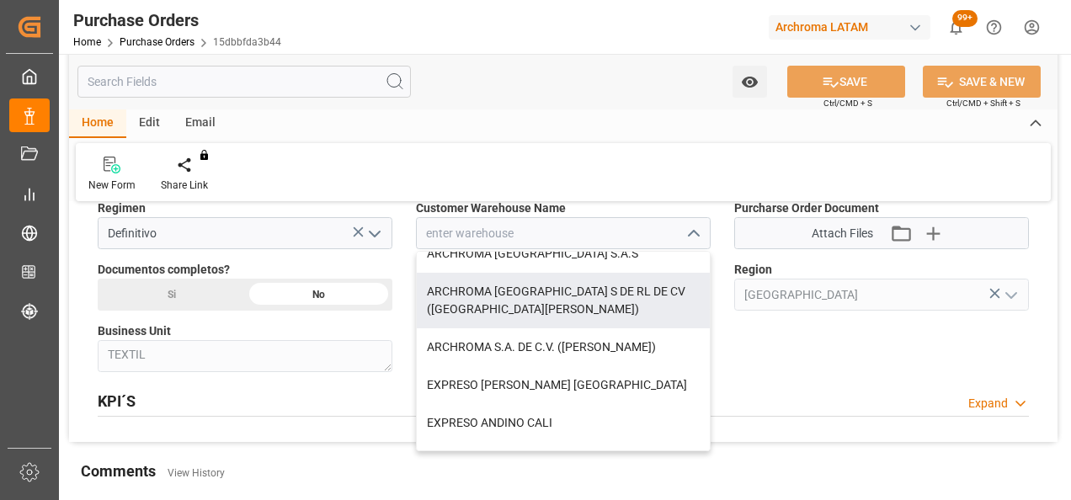
click at [621, 288] on div "ARCHROMA [GEOGRAPHIC_DATA] S DE RL DE CV ([GEOGRAPHIC_DATA][PERSON_NAME])" at bounding box center [563, 301] width 293 height 56
type input "ARCHROMA [GEOGRAPHIC_DATA] S DE RL DE CV ([GEOGRAPHIC_DATA][PERSON_NAME])"
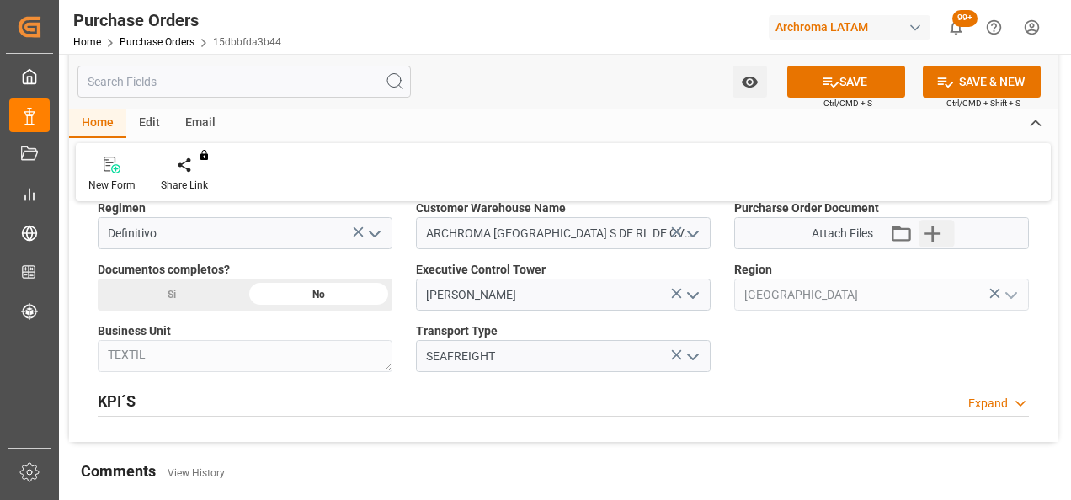
click at [929, 226] on icon "button" at bounding box center [932, 233] width 27 height 27
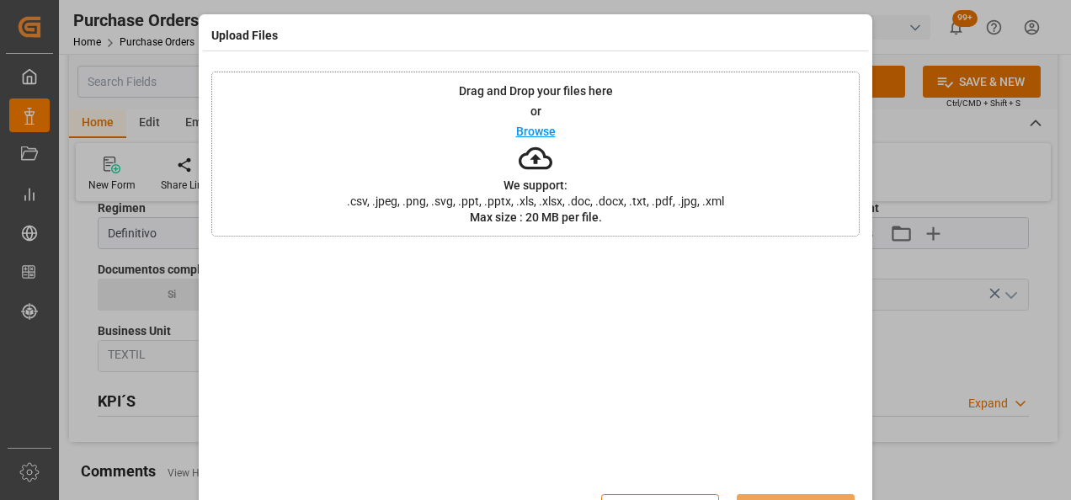
click at [470, 167] on div "Drag and Drop your files here or Browse We support: .csv, .jpeg, .png, .svg, .p…" at bounding box center [535, 154] width 648 height 165
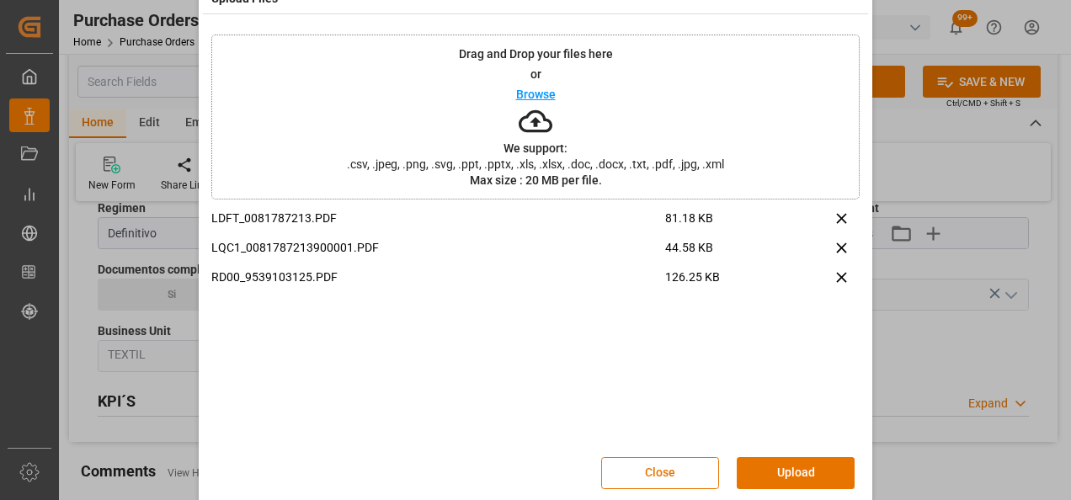
scroll to position [55, 0]
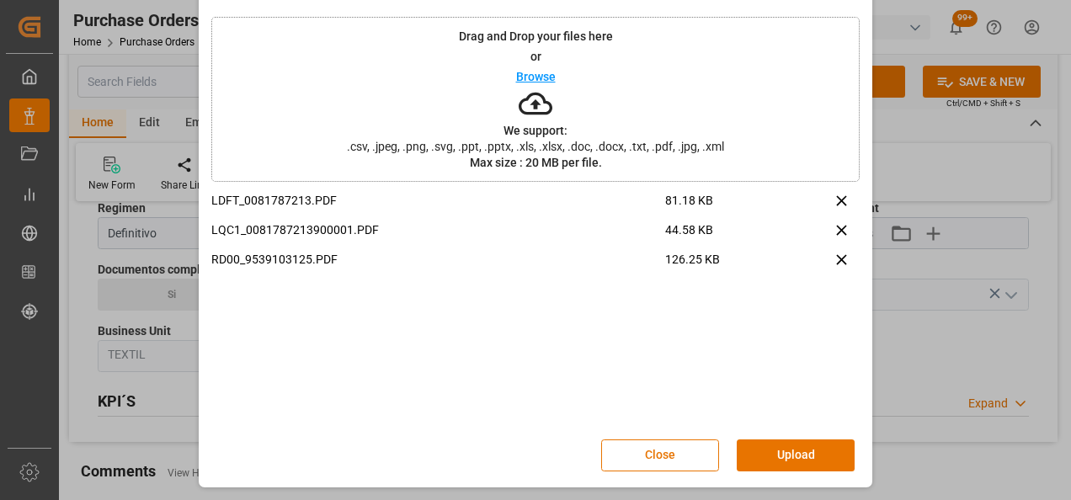
click at [766, 456] on button "Upload" at bounding box center [796, 455] width 118 height 32
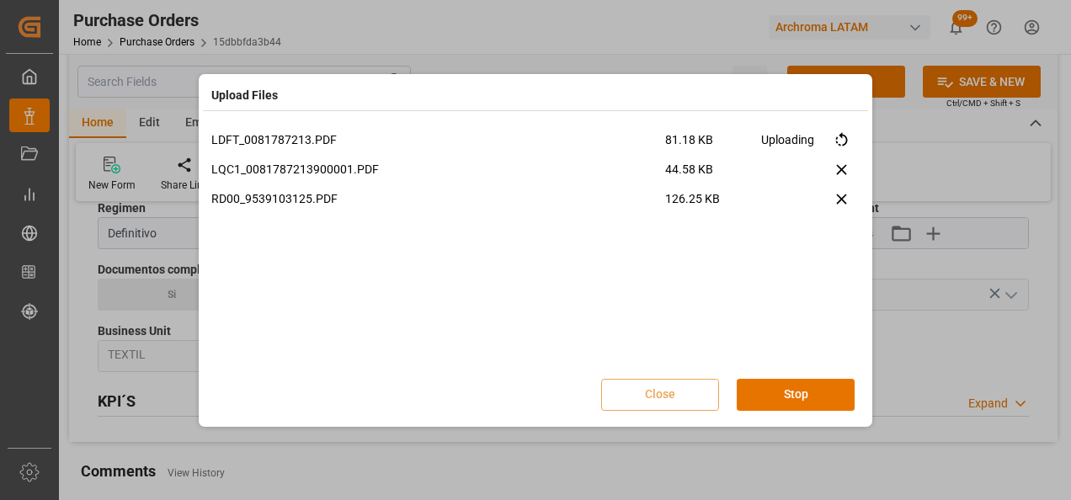
scroll to position [0, 0]
click at [820, 391] on button "Done" at bounding box center [796, 395] width 118 height 32
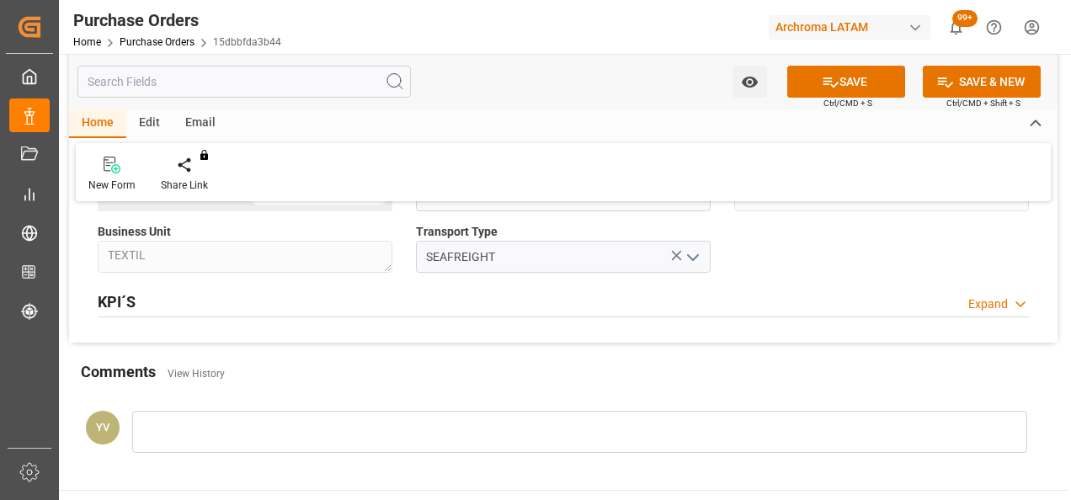
scroll to position [1431, 0]
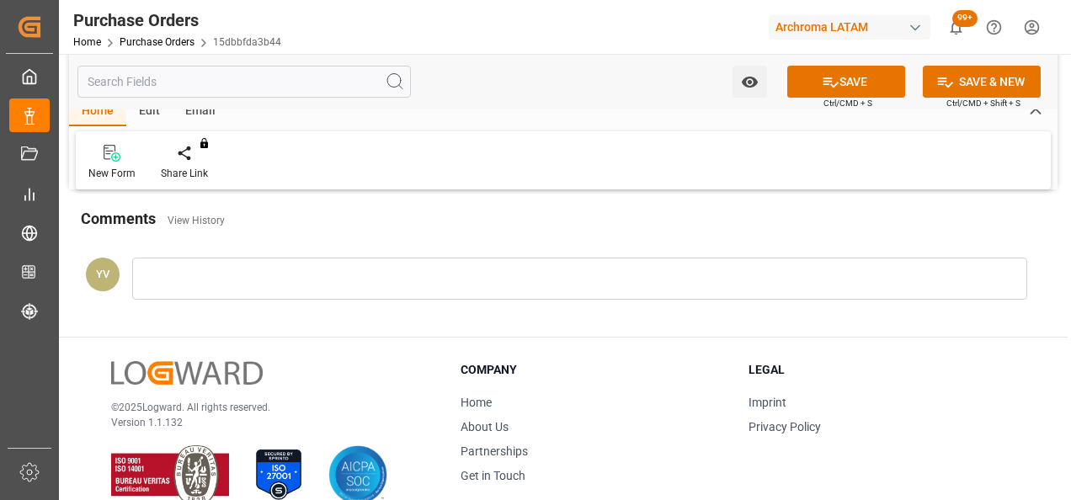
click at [269, 278] on div at bounding box center [579, 279] width 895 height 42
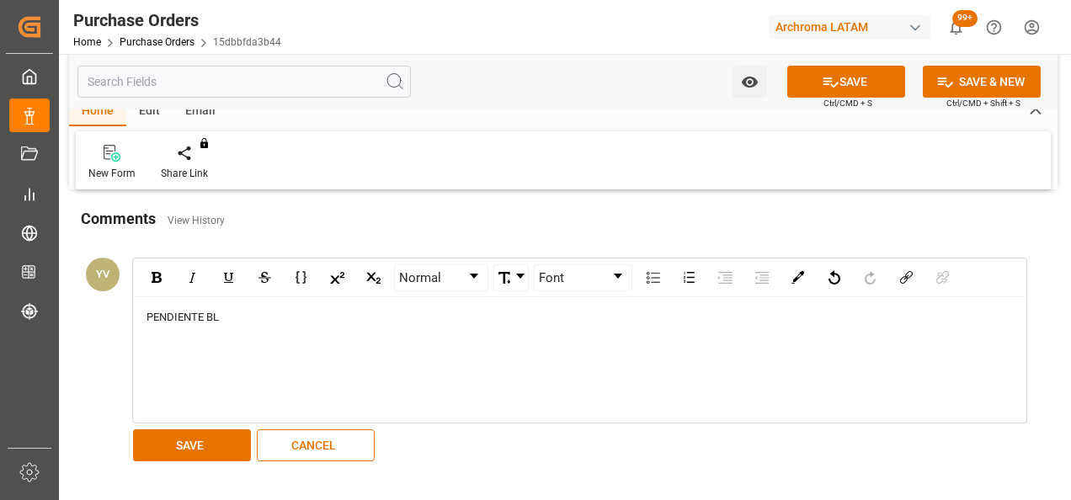
click at [217, 430] on button "SAVE" at bounding box center [192, 445] width 118 height 32
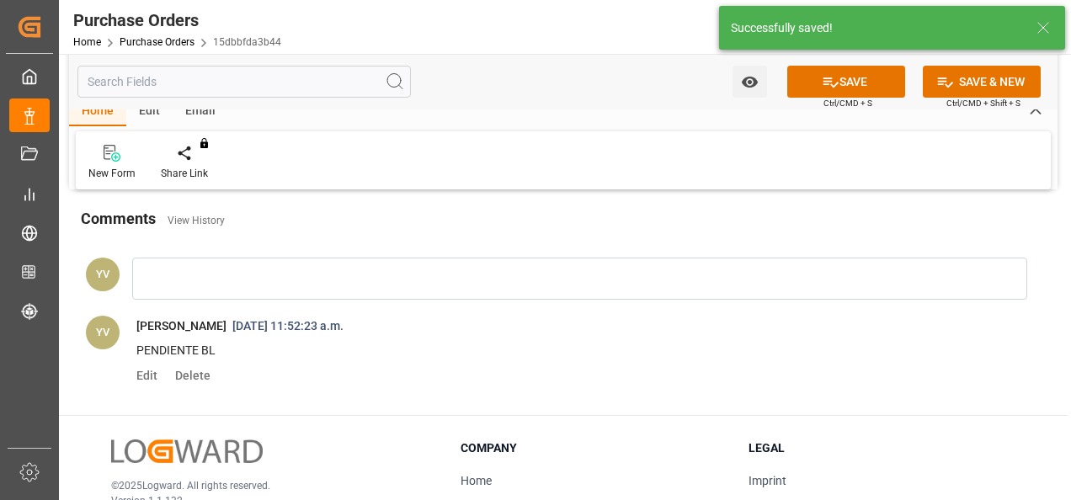
click at [754, 83] on icon "open menu" at bounding box center [749, 82] width 16 height 11
click at [717, 114] on span "Start Watching" at bounding box center [679, 119] width 153 height 18
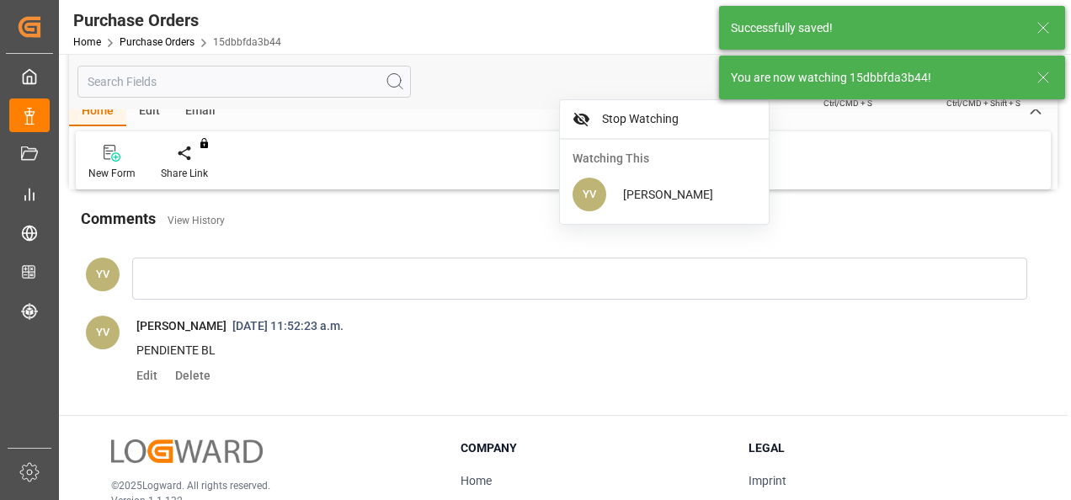
click at [1049, 76] on icon at bounding box center [1043, 77] width 20 height 20
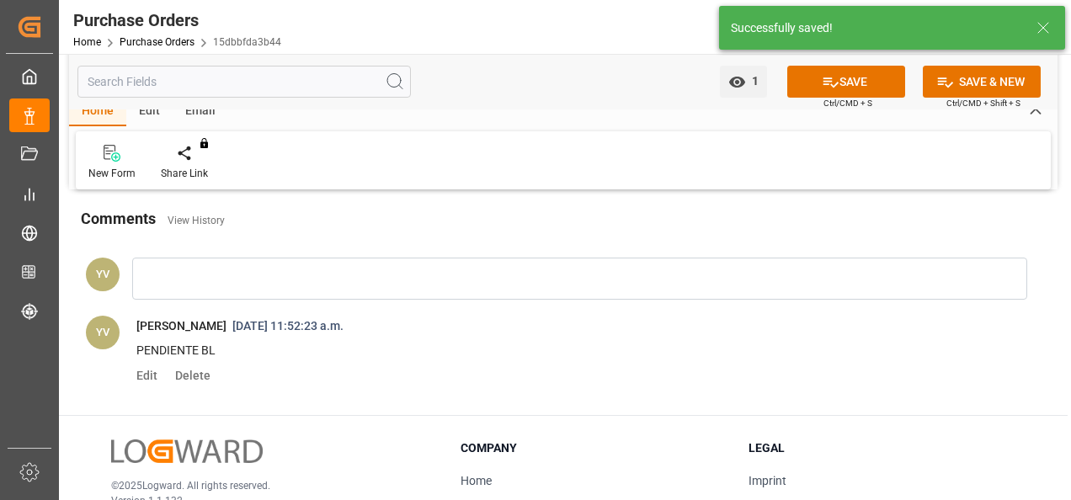
click at [845, 77] on button "SAVE" at bounding box center [846, 82] width 118 height 32
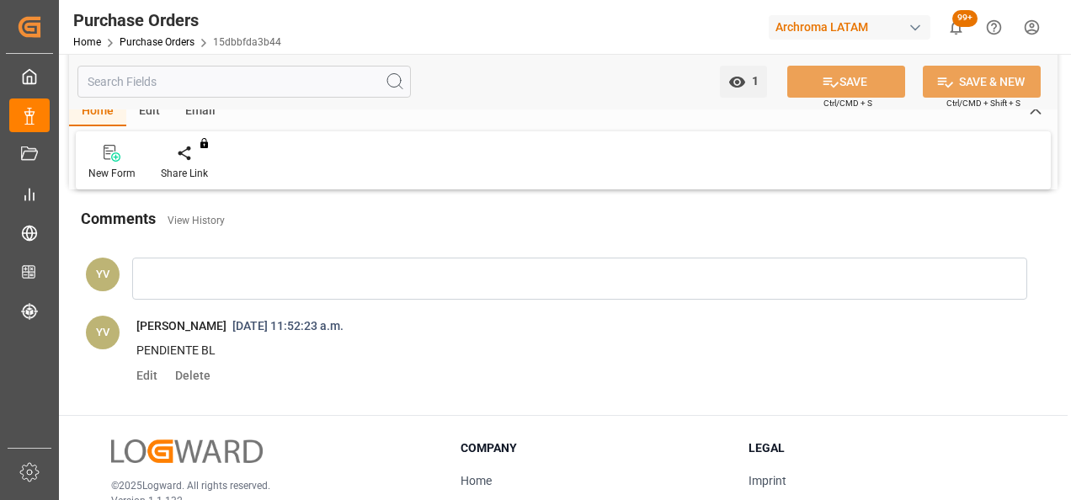
click at [178, 43] on link "Purchase Orders" at bounding box center [157, 42] width 75 height 12
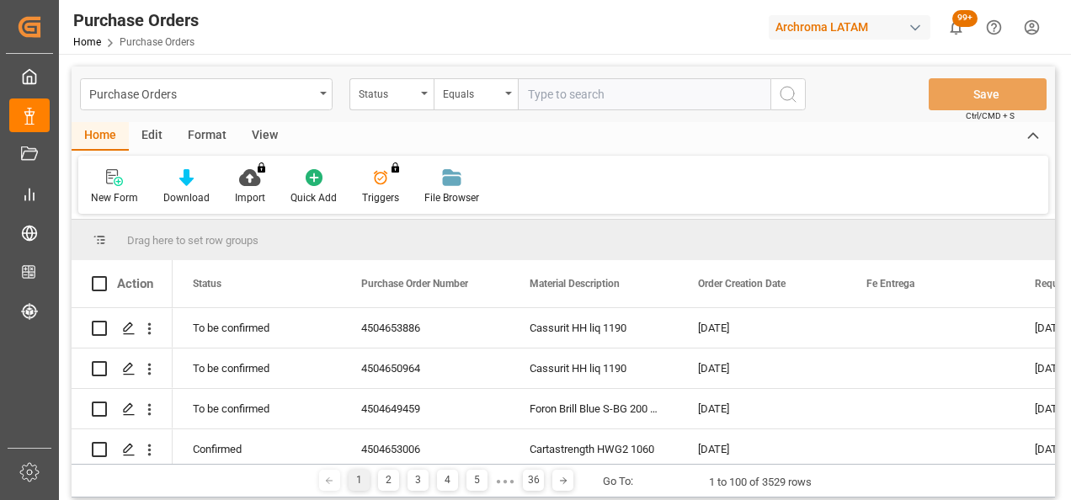
click at [379, 96] on div "Status" at bounding box center [387, 92] width 57 height 19
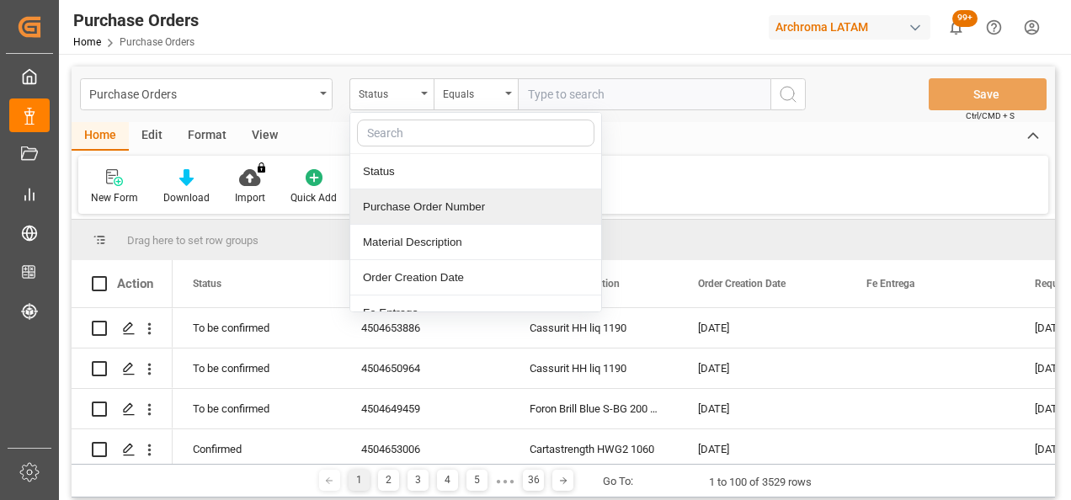
click at [466, 216] on div "Purchase Order Number" at bounding box center [475, 206] width 251 height 35
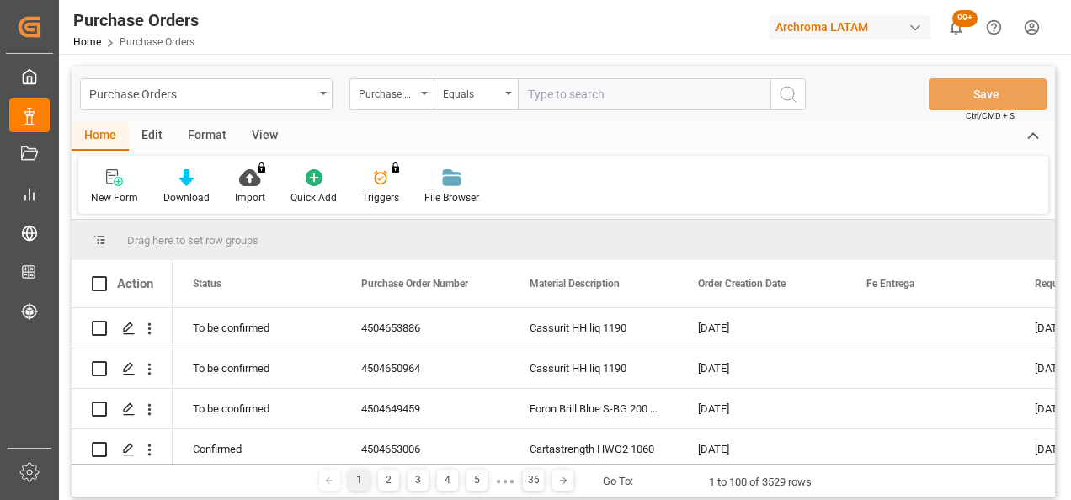
click at [539, 101] on input "text" at bounding box center [644, 94] width 253 height 32
paste input "4504654280"
type input "4504654280"
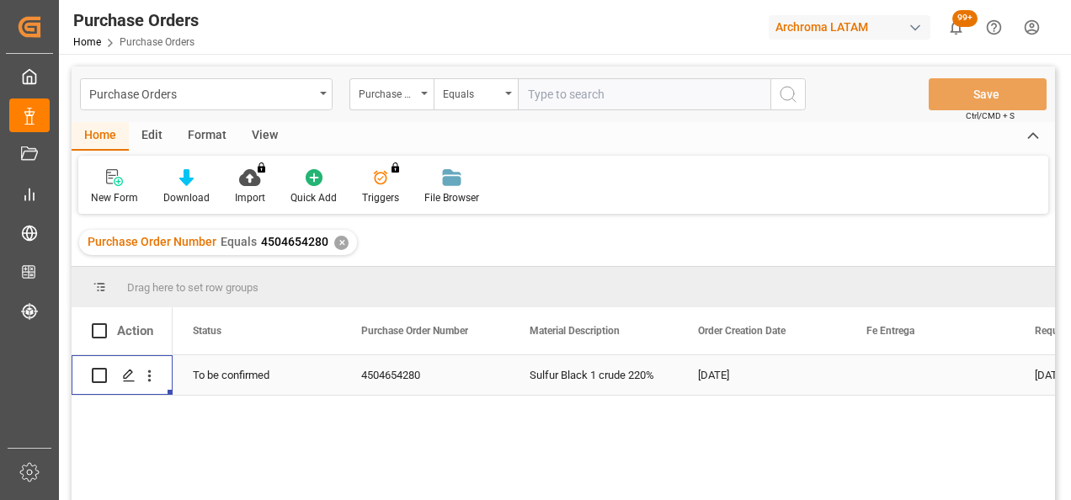
click at [135, 379] on div "Press SPACE to select this row." at bounding box center [127, 375] width 25 height 31
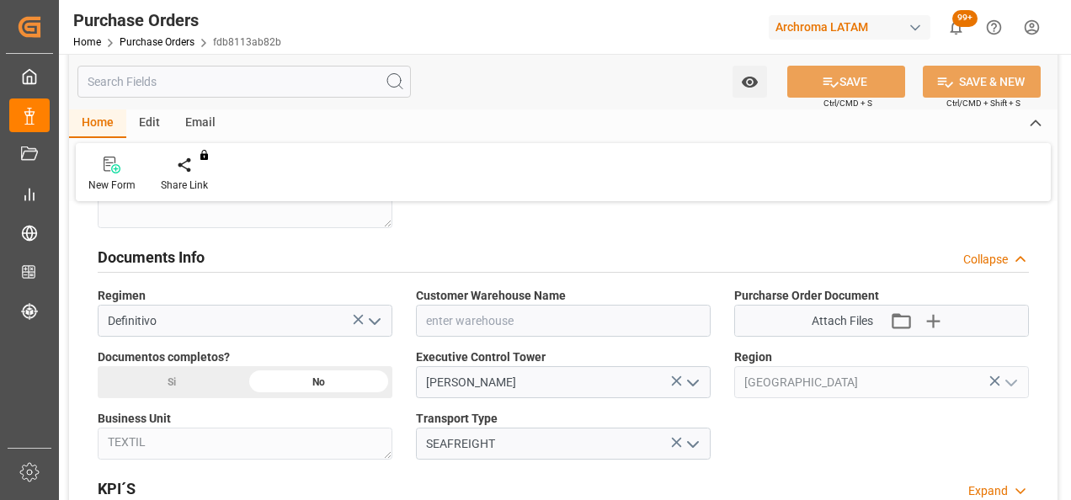
scroll to position [1094, 0]
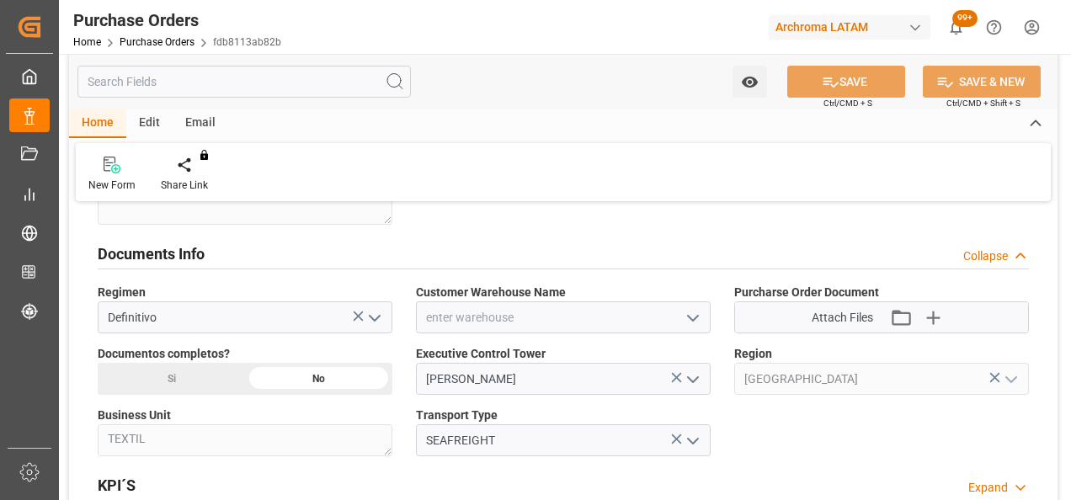
click at [698, 316] on polyline "open menu" at bounding box center [693, 318] width 10 height 5
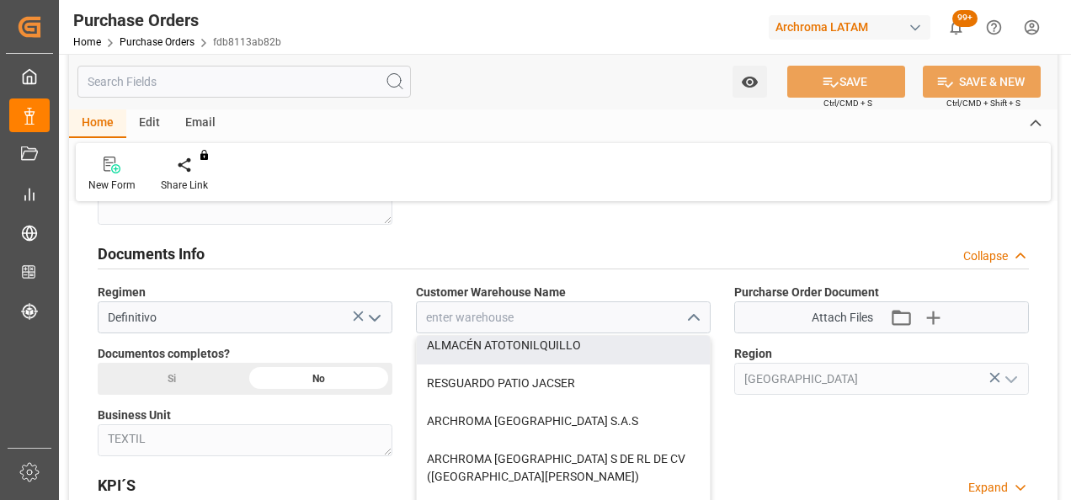
scroll to position [168, 0]
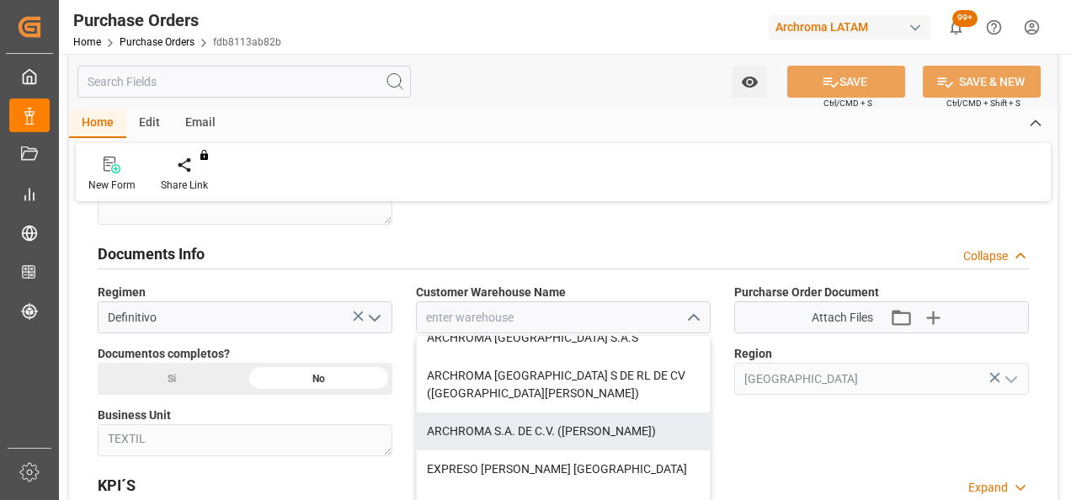
click at [604, 428] on div "ARCHROMA S.A. DE C.V. ([PERSON_NAME])" at bounding box center [563, 432] width 293 height 38
type input "ARCHROMA S.A. DE C.V. ([PERSON_NAME])"
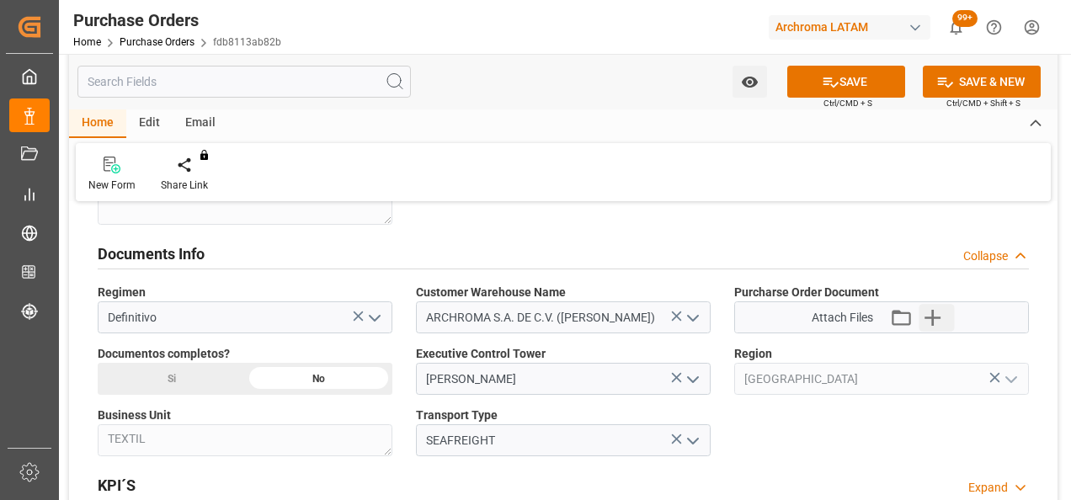
click at [932, 312] on icon "button" at bounding box center [932, 318] width 16 height 16
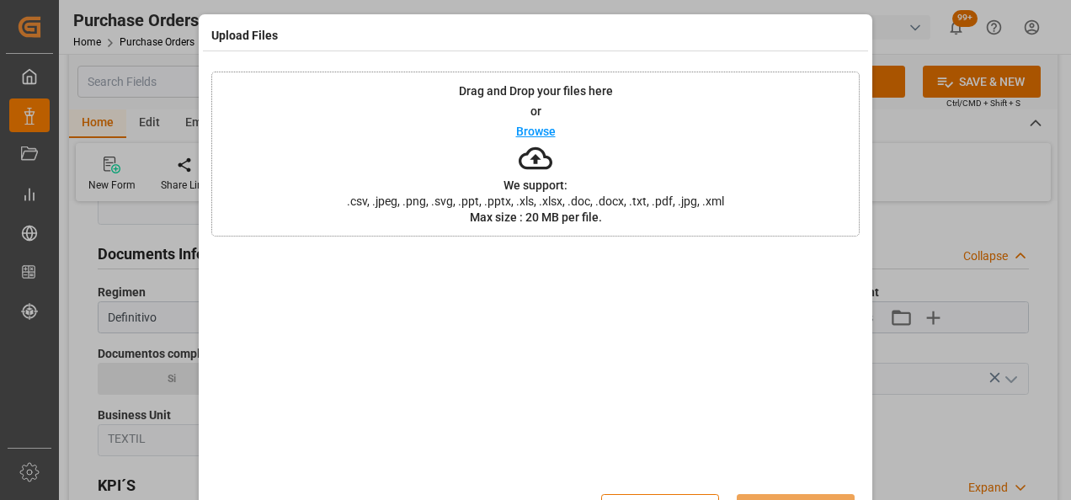
click at [657, 145] on div "Drag and Drop your files here or Browse We support: .csv, .jpeg, .png, .svg, .p…" at bounding box center [535, 154] width 648 height 165
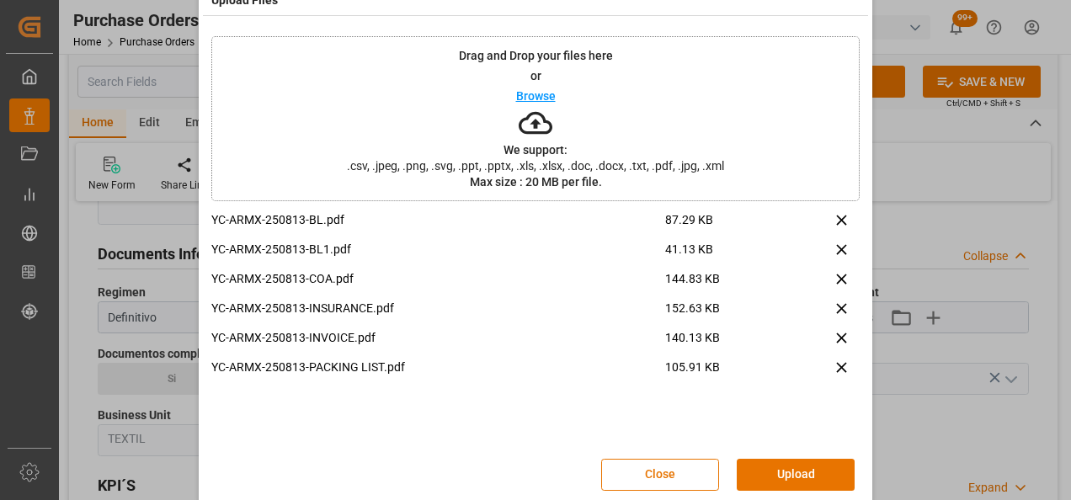
scroll to position [55, 0]
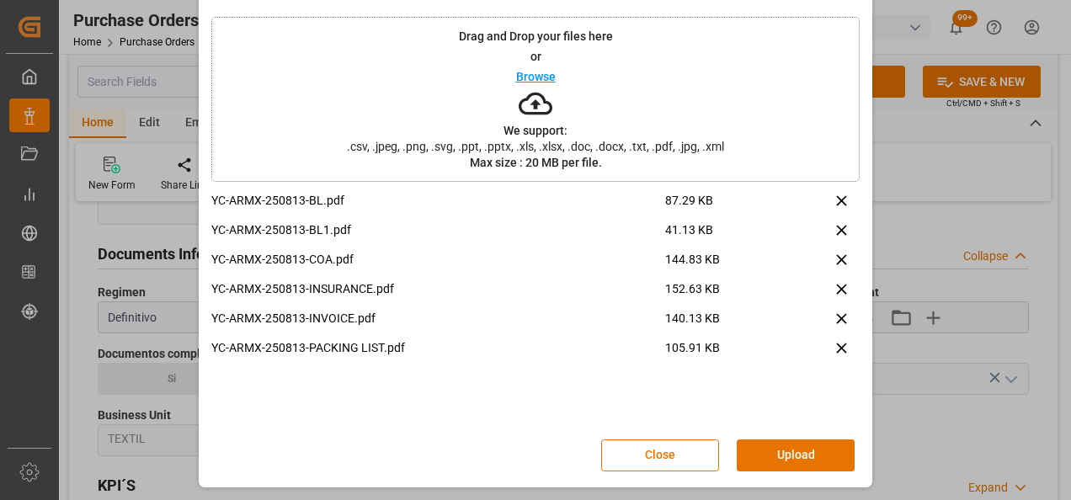
click at [817, 452] on button "Upload" at bounding box center [796, 455] width 118 height 32
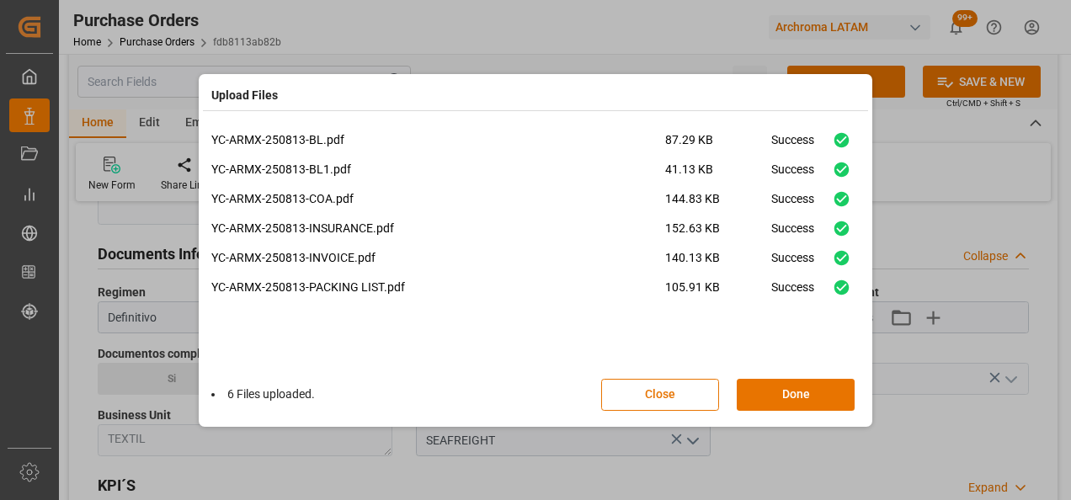
click at [796, 386] on button "Done" at bounding box center [796, 395] width 118 height 32
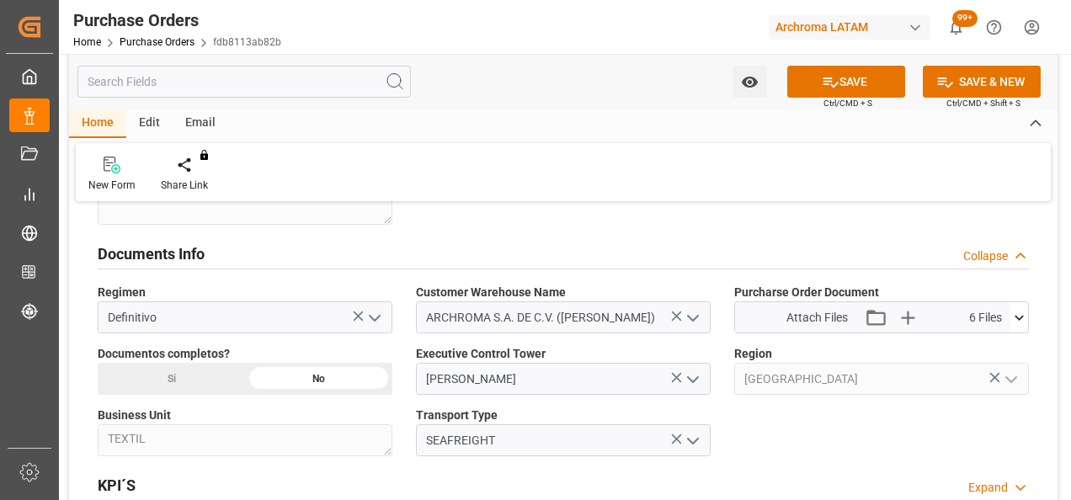
click at [226, 363] on div "Si" at bounding box center [171, 379] width 147 height 32
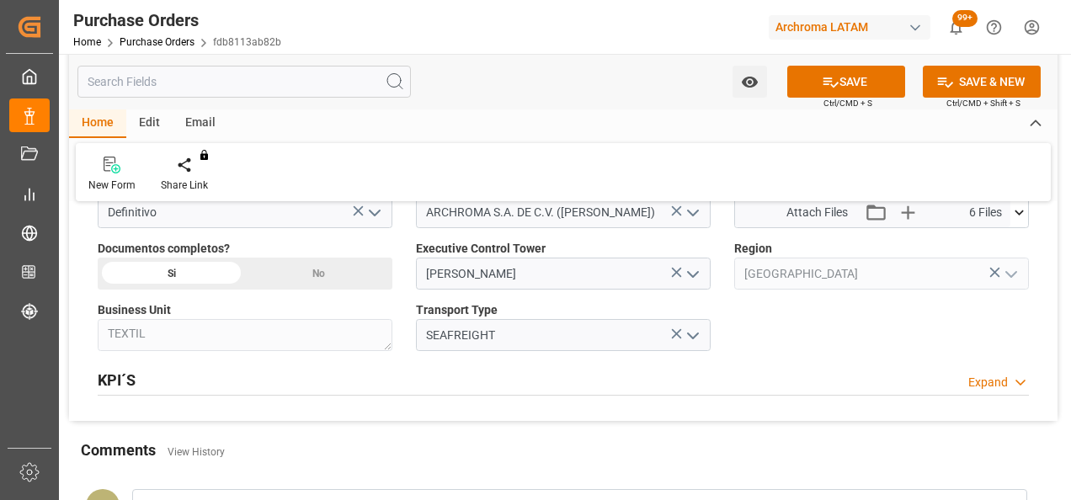
scroll to position [1347, 0]
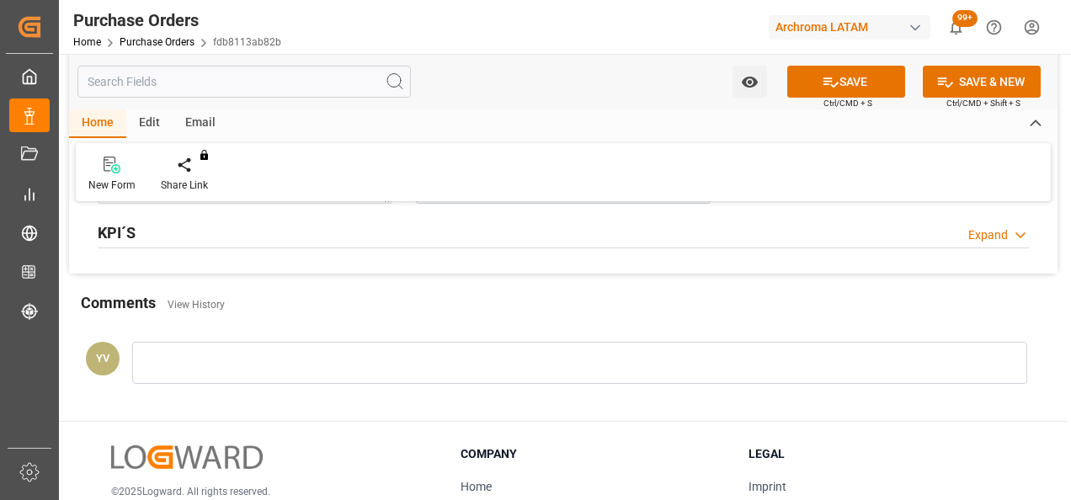
click at [325, 378] on div at bounding box center [579, 363] width 895 height 42
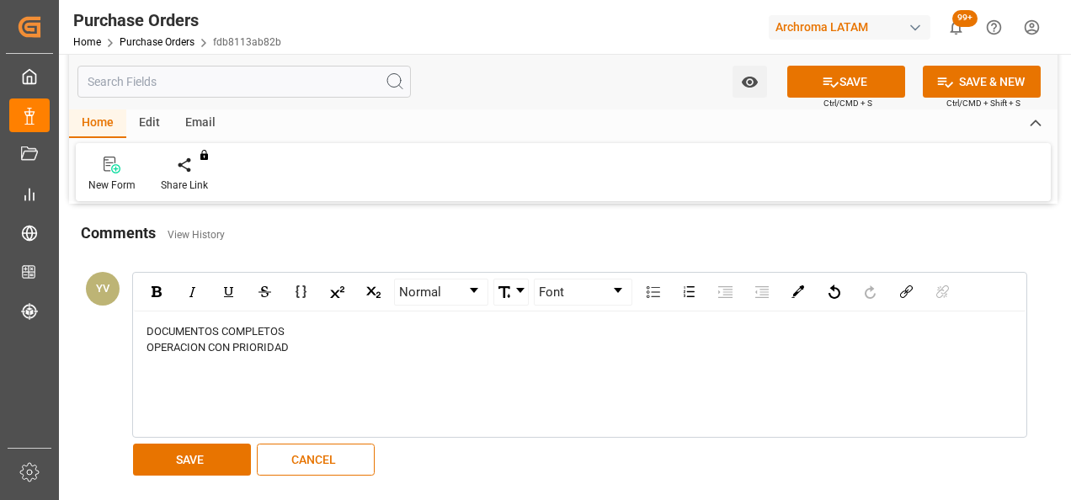
scroll to position [1600, 0]
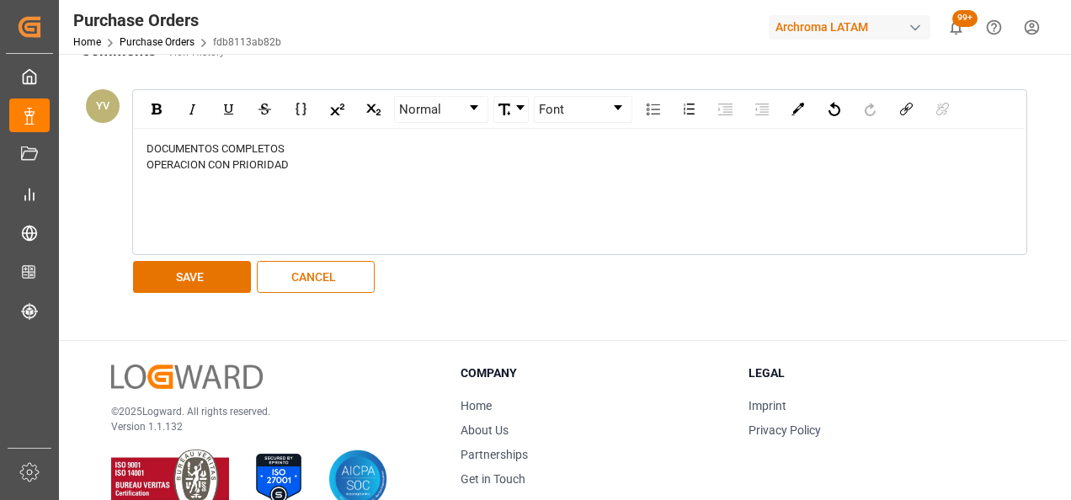
click at [202, 286] on button "SAVE" at bounding box center [192, 277] width 118 height 32
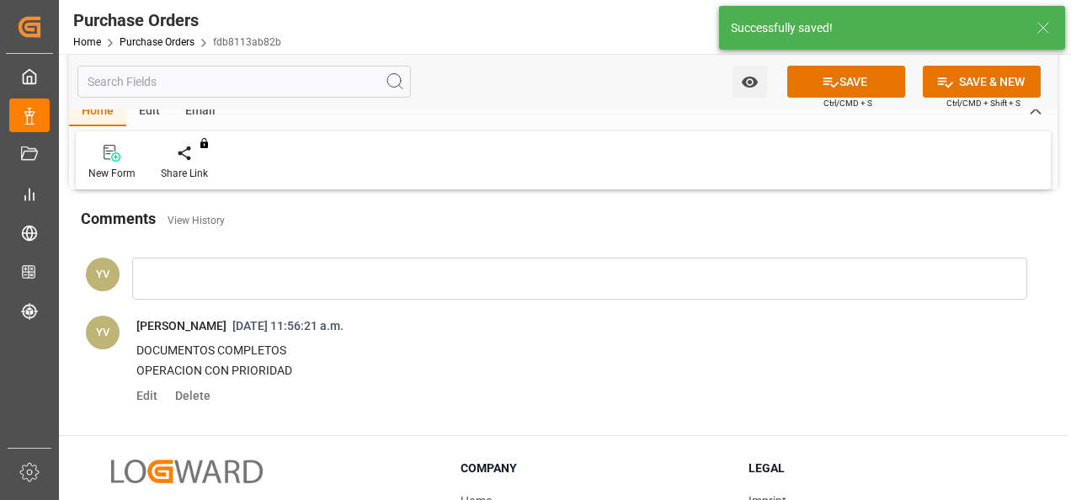
scroll to position [1431, 0]
click at [761, 85] on button "Watch Option" at bounding box center [749, 82] width 35 height 32
click at [715, 121] on span "Start Watching" at bounding box center [679, 119] width 153 height 18
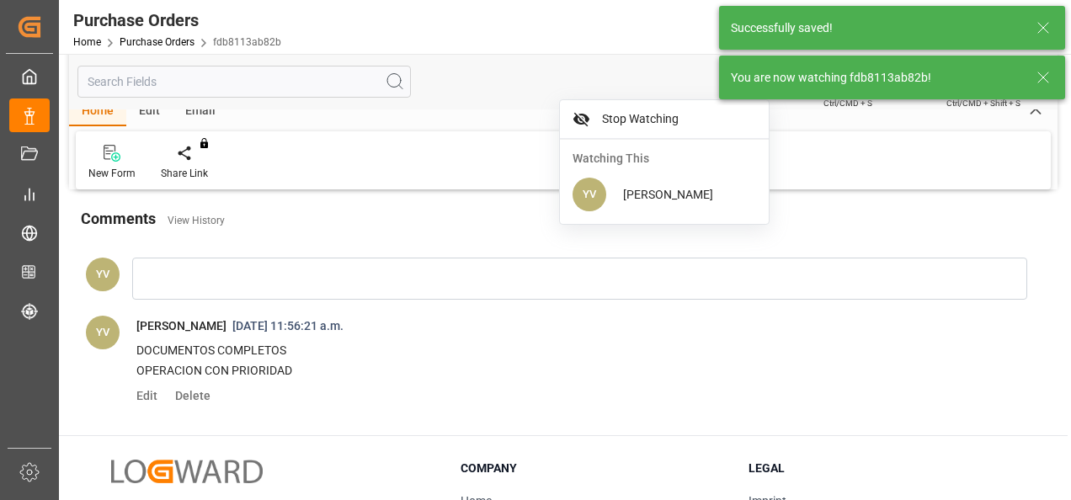
click at [1052, 72] on icon at bounding box center [1043, 77] width 20 height 20
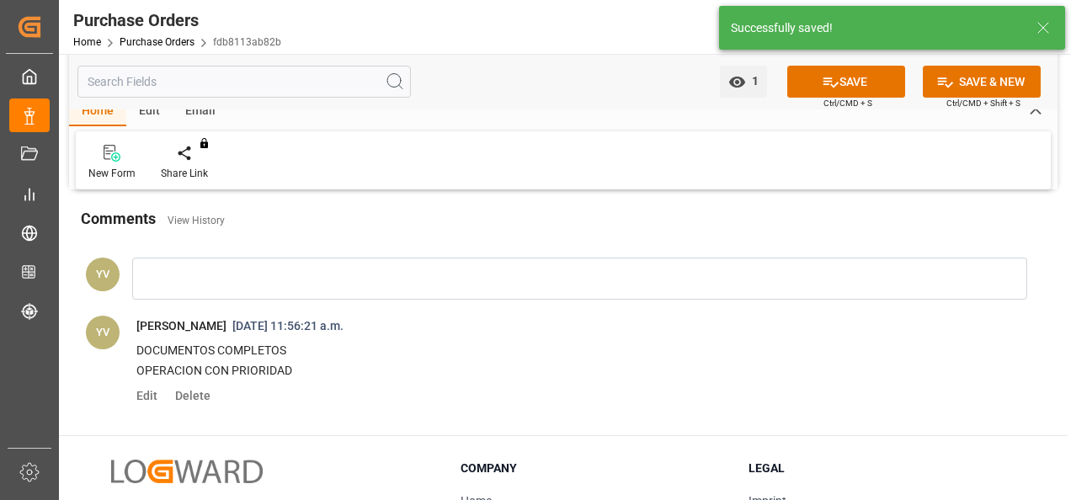
click at [851, 82] on button "SAVE" at bounding box center [846, 82] width 118 height 32
